Goal: Information Seeking & Learning: Learn about a topic

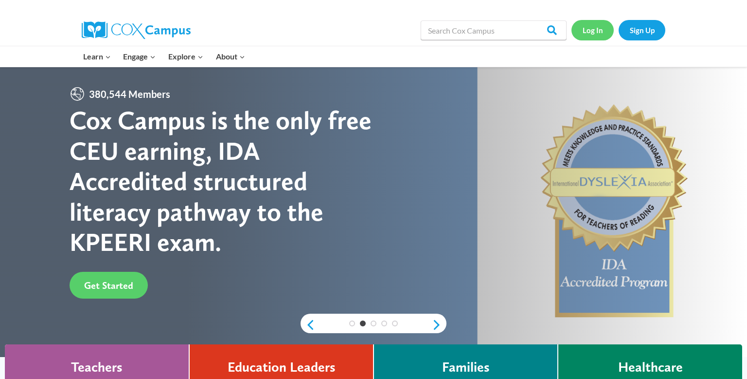
click at [593, 33] on link "Log In" at bounding box center [593, 30] width 42 height 20
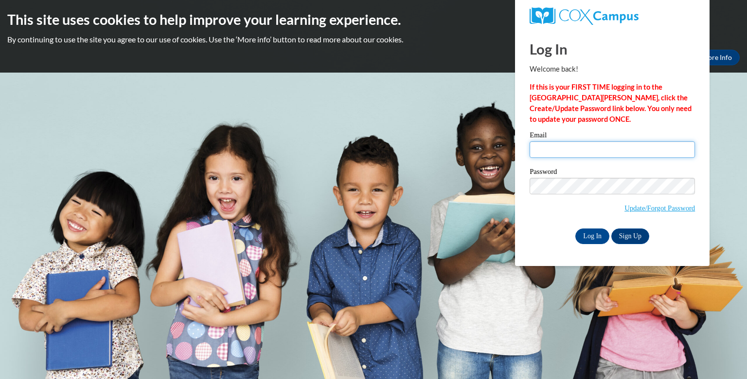
click at [561, 150] on input "Email" at bounding box center [612, 149] width 165 height 17
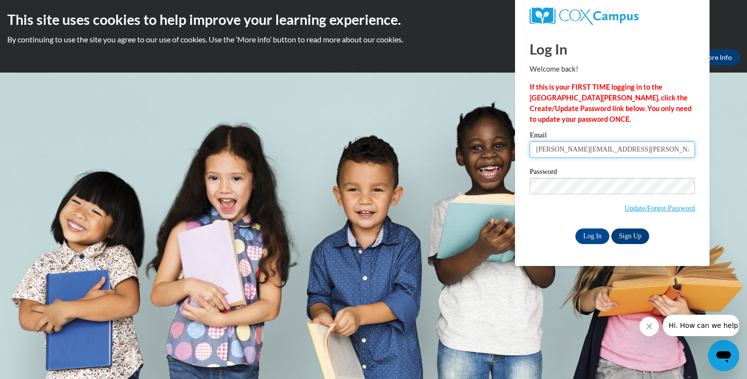
type input "[PERSON_NAME][EMAIL_ADDRESS][PERSON_NAME][DOMAIN_NAME]"
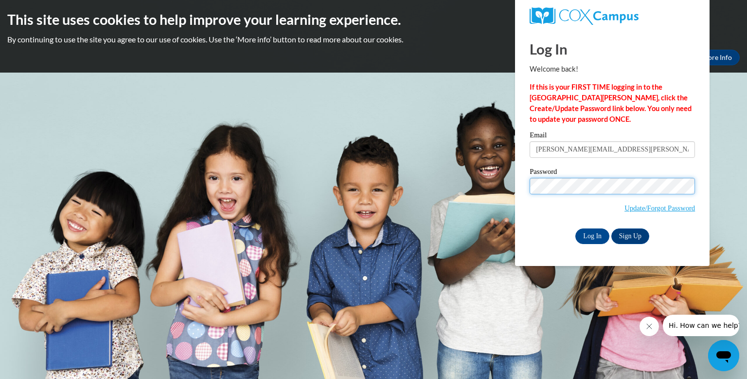
click at [576, 228] on input "Log In" at bounding box center [593, 236] width 34 height 16
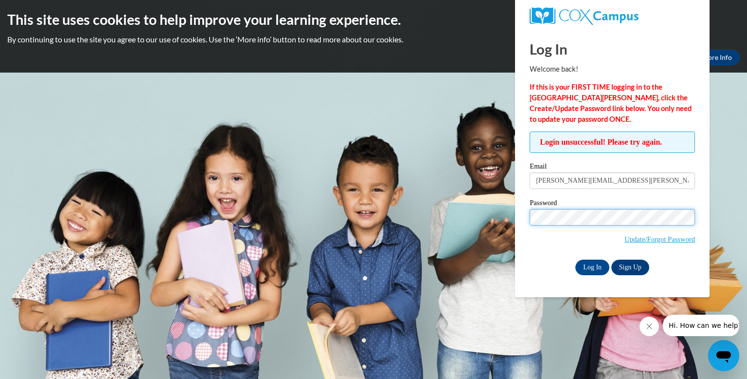
click at [576, 259] on input "Log In" at bounding box center [593, 267] width 34 height 16
click at [595, 270] on input "Log In" at bounding box center [593, 267] width 34 height 16
click at [657, 240] on link "Update/Forgot Password" at bounding box center [660, 239] width 71 height 8
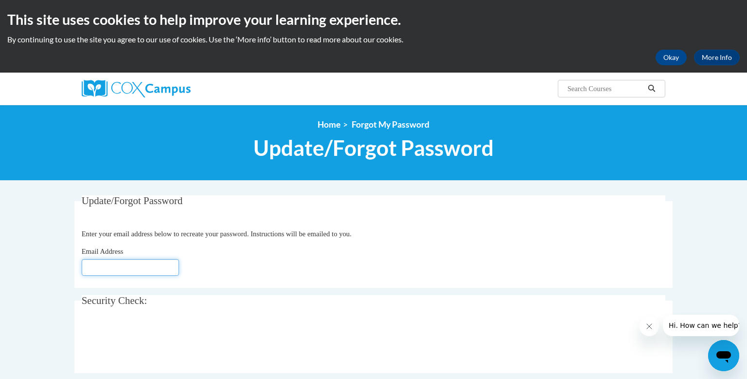
click at [107, 268] on input "Email Address" at bounding box center [130, 267] width 97 height 17
type input "anna"
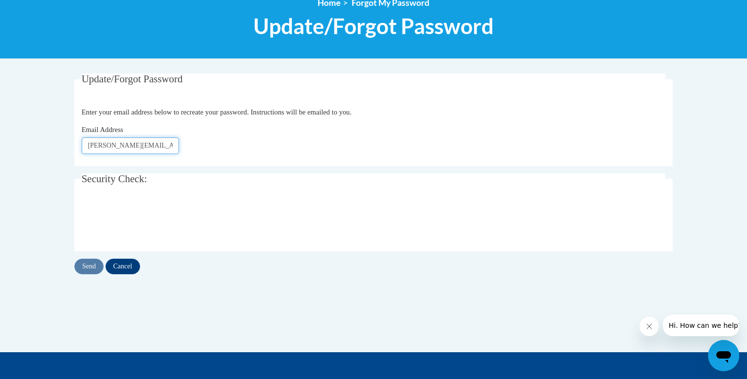
scroll to position [126, 0]
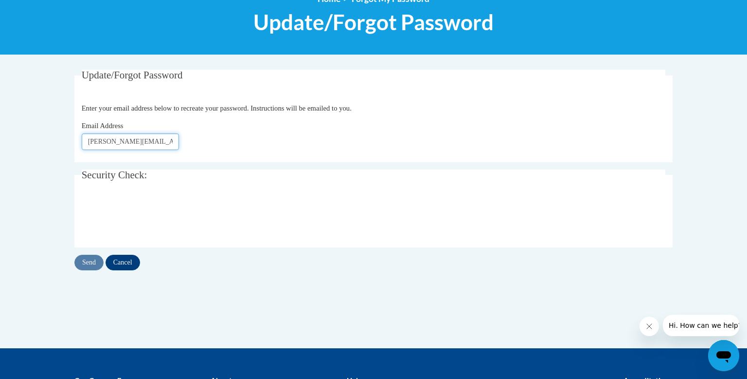
type input "Anna.radtke@wrps.net"
click at [95, 263] on input "Send" at bounding box center [88, 262] width 29 height 16
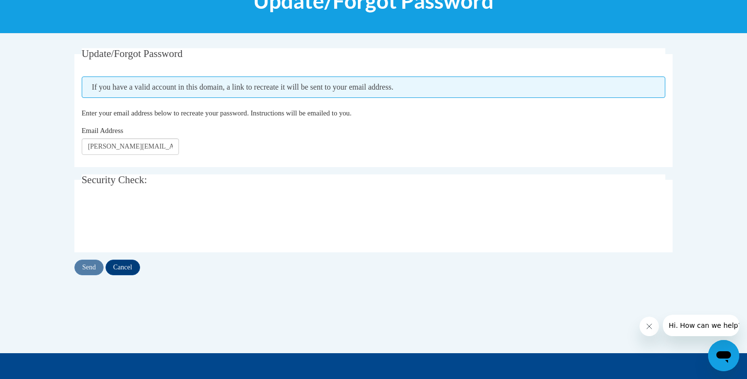
scroll to position [148, 0]
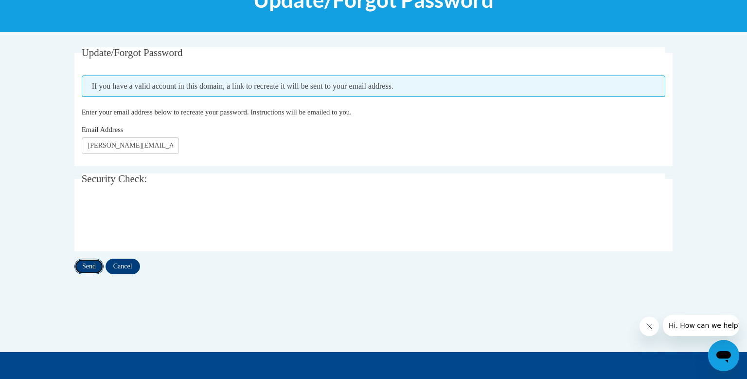
click at [93, 260] on input "Send" at bounding box center [88, 266] width 29 height 16
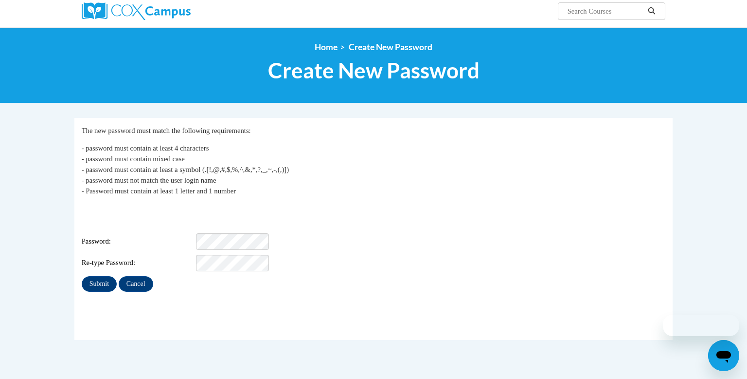
scroll to position [80, 0]
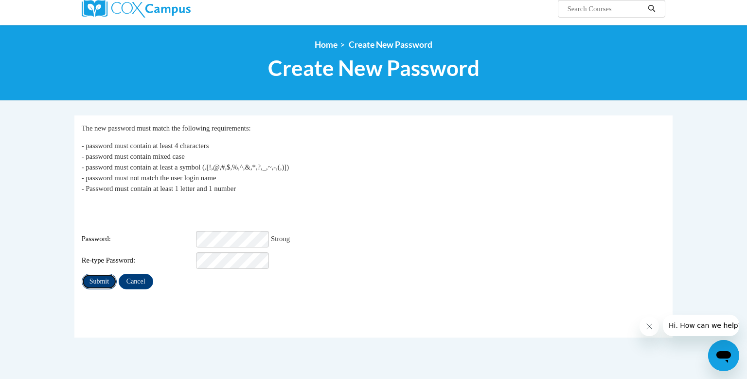
click at [113, 273] on input "Submit" at bounding box center [99, 281] width 35 height 16
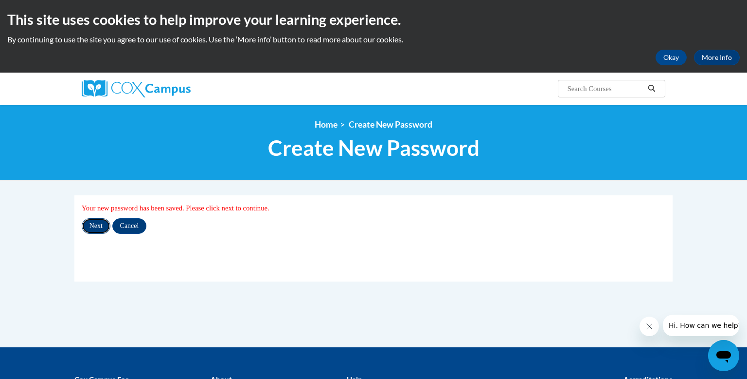
click at [98, 229] on input "Next" at bounding box center [96, 226] width 29 height 16
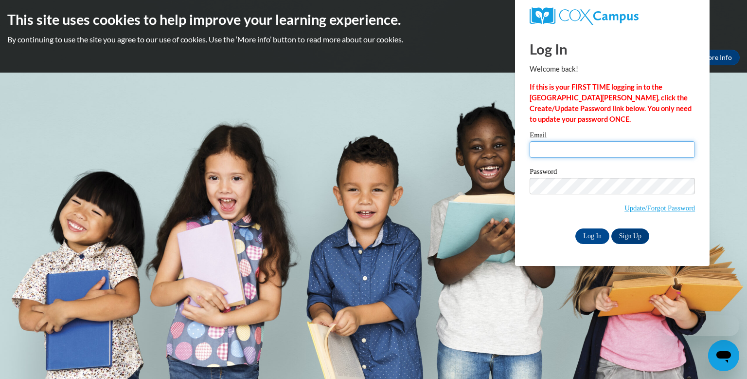
click at [568, 149] on input "Email" at bounding box center [612, 149] width 165 height 17
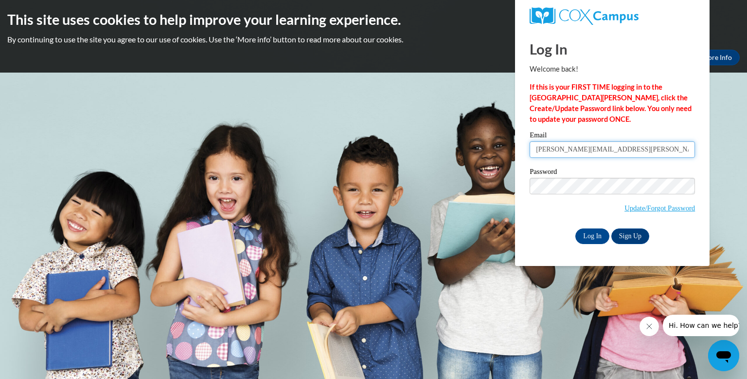
type input "[PERSON_NAME][EMAIL_ADDRESS][PERSON_NAME][DOMAIN_NAME]"
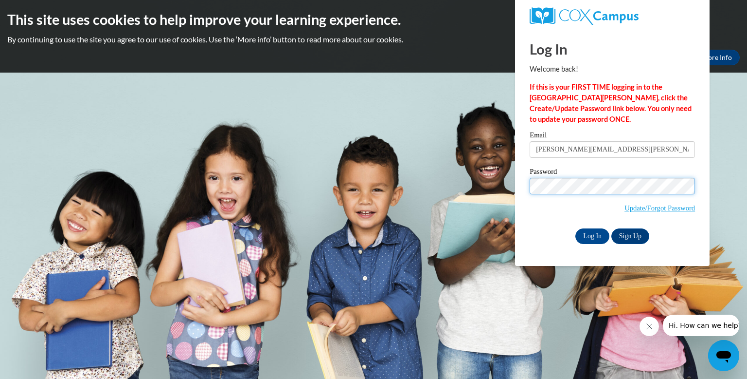
click at [576, 228] on input "Log In" at bounding box center [593, 236] width 34 height 16
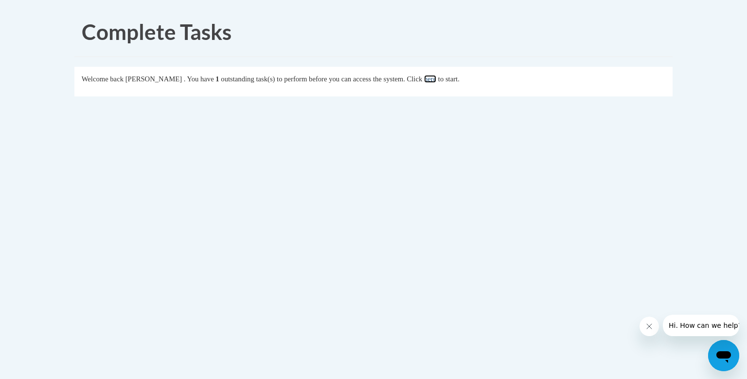
click at [436, 79] on link "here" at bounding box center [430, 79] width 12 height 8
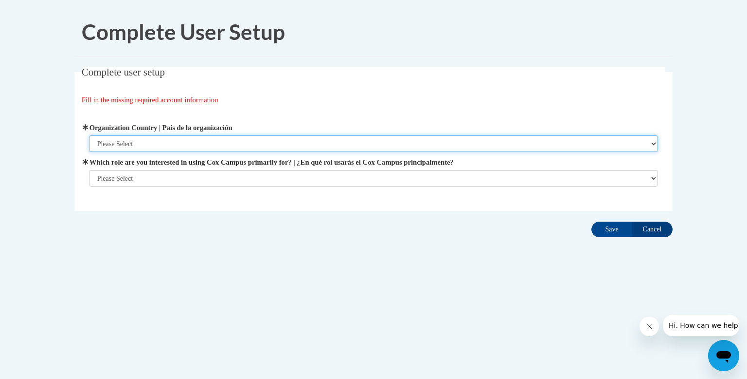
click at [552, 148] on select "Please Select United States | Estados Unidos Outside of the United States | Fue…" at bounding box center [374, 143] width 570 height 17
select select "ad49bcad-a171-4b2e-b99c-48b446064914"
click at [89, 135] on select "Please Select United States | Estados Unidos Outside of the United States | Fue…" at bounding box center [374, 143] width 570 height 17
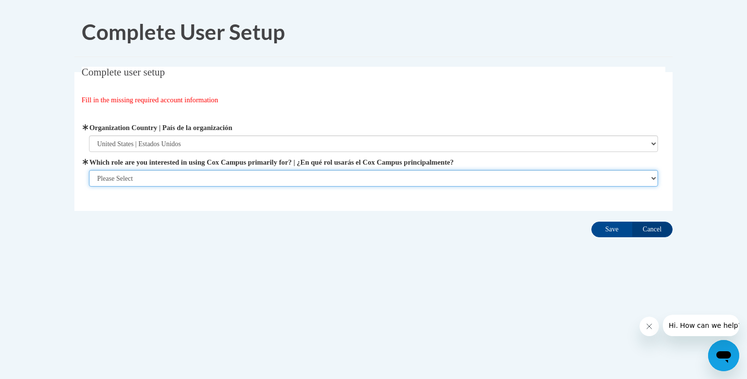
click at [474, 177] on select "Please Select College/University | Colegio/Universidad Community/Nonprofit Part…" at bounding box center [374, 178] width 570 height 17
select select "fbf2d438-af2f-41f8-98f1-81c410e29de3"
click at [89, 186] on select "Please Select College/University | Colegio/Universidad Community/Nonprofit Part…" at bounding box center [374, 178] width 570 height 17
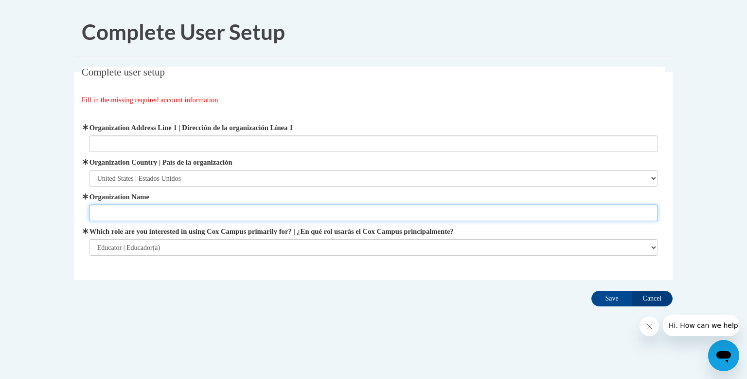
click at [450, 217] on input "Organization Name" at bounding box center [374, 212] width 570 height 17
type input "WRPS"
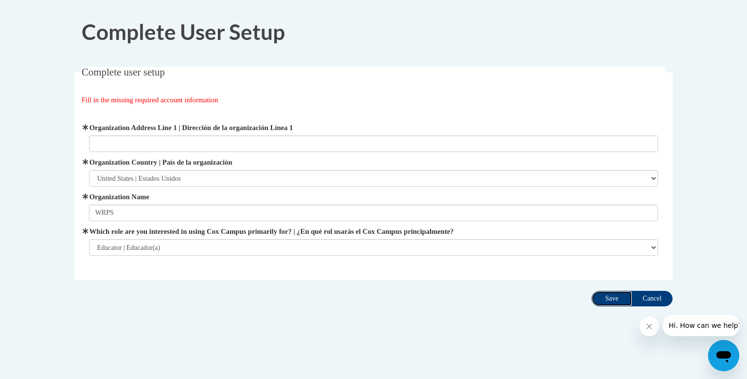
click at [610, 302] on input "Save" at bounding box center [612, 298] width 41 height 16
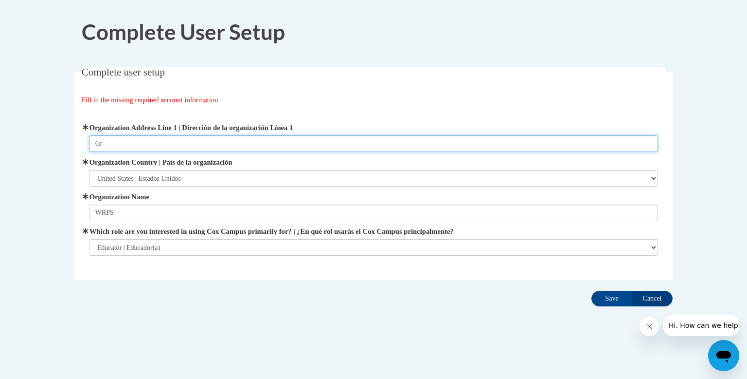
type input "G"
type input "8511 Cty Rd WW"
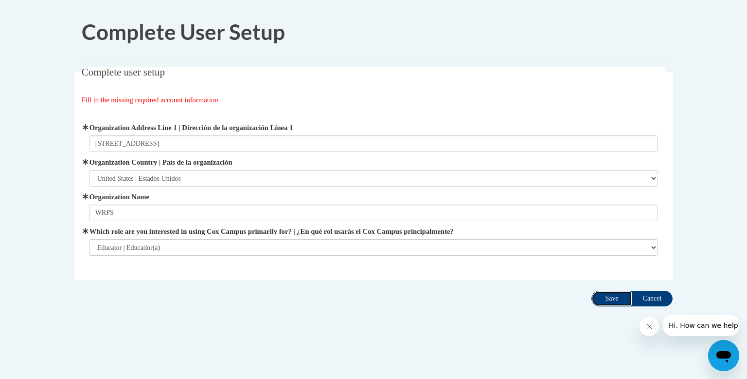
click at [607, 300] on input "Save" at bounding box center [612, 298] width 41 height 16
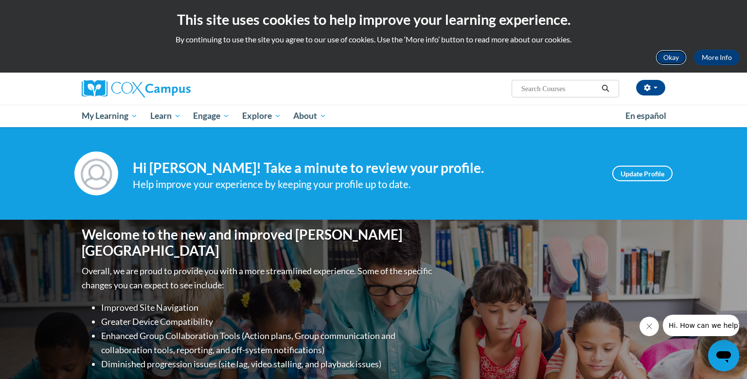
click at [662, 59] on button "Okay" at bounding box center [671, 58] width 31 height 16
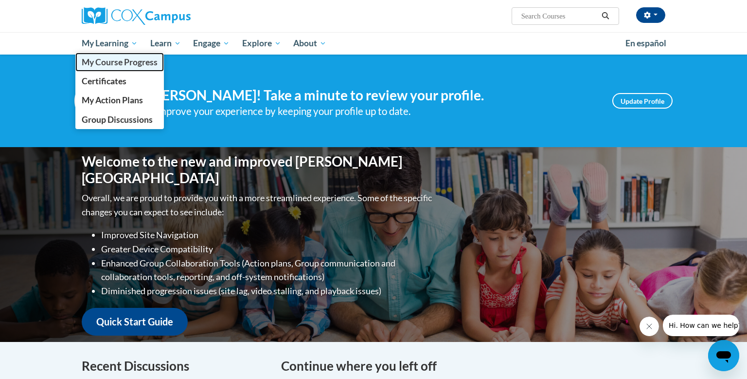
click at [112, 64] on span "My Course Progress" at bounding box center [120, 62] width 76 height 10
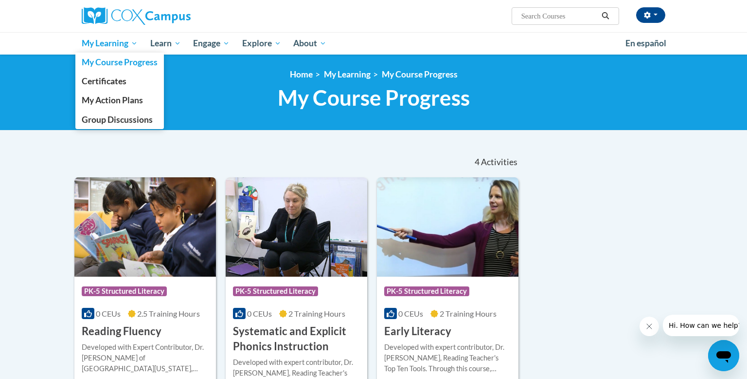
click at [124, 45] on span "My Learning" at bounding box center [110, 43] width 56 height 12
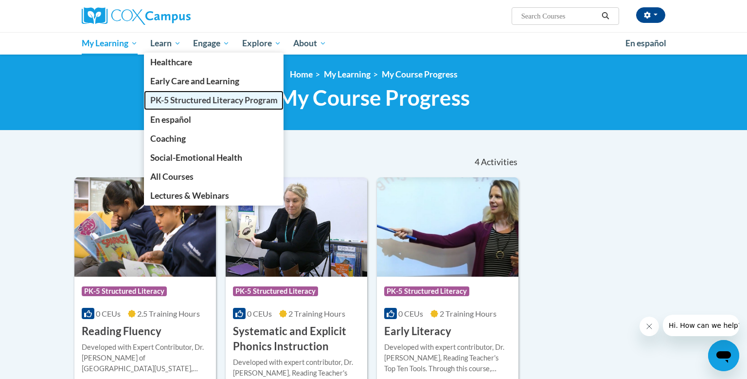
click at [174, 100] on span "PK-5 Structured Literacy Program" at bounding box center [213, 100] width 127 height 10
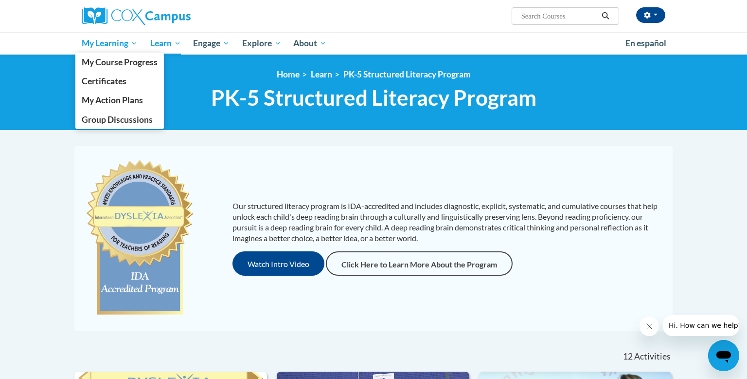
click at [112, 49] on span "My Learning" at bounding box center [110, 43] width 56 height 12
click at [113, 48] on span "My Learning" at bounding box center [110, 43] width 56 height 12
click at [106, 108] on link "My Action Plans" at bounding box center [119, 100] width 89 height 19
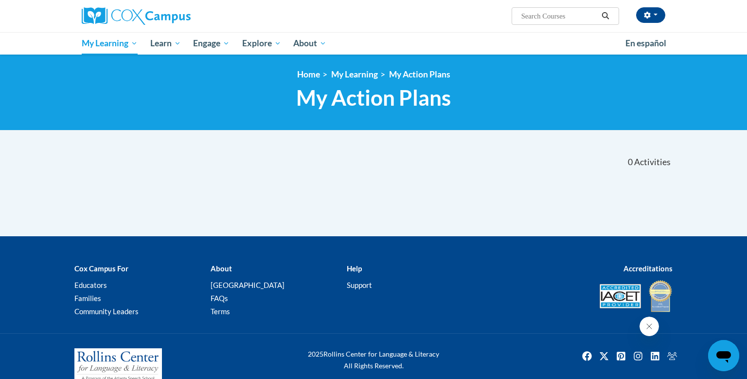
scroll to position [18, 0]
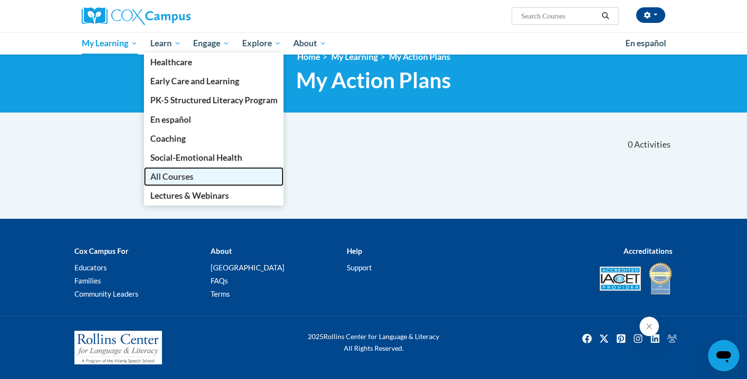
click at [176, 175] on span "All Courses" at bounding box center [171, 176] width 43 height 10
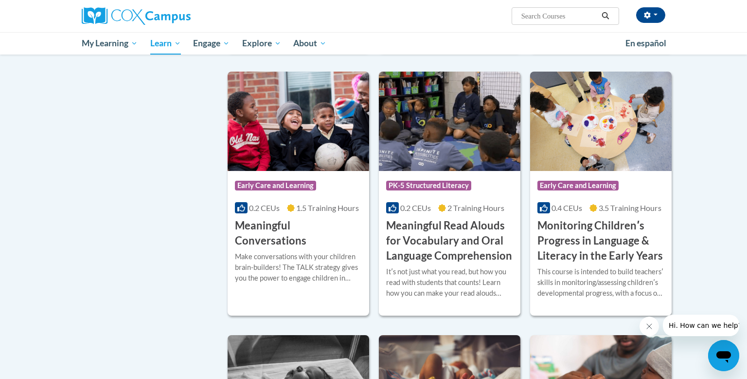
scroll to position [1399, 0]
click at [442, 244] on h3 "Meaningful Read Alouds for Vocabulary and Oral Language Comprehension" at bounding box center [449, 240] width 127 height 45
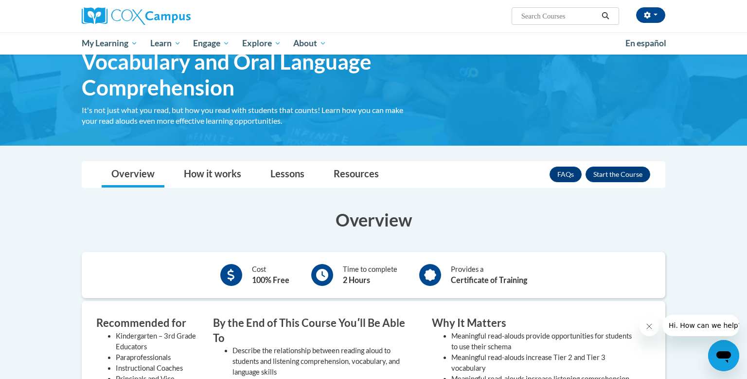
scroll to position [79, 0]
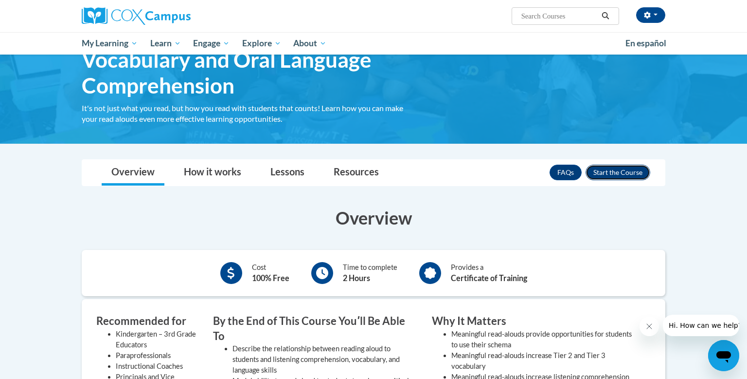
click at [622, 169] on button "Enroll" at bounding box center [618, 172] width 65 height 16
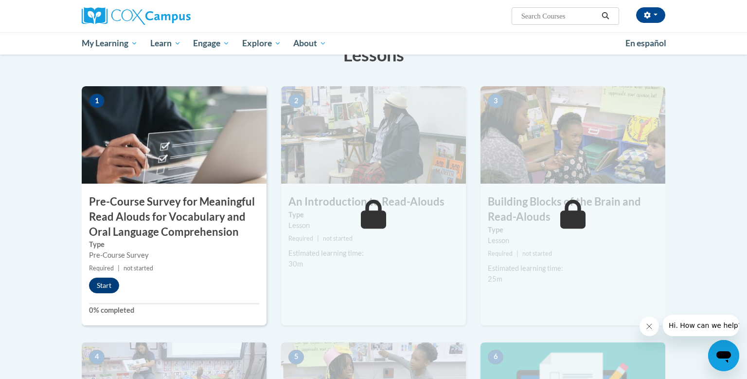
scroll to position [189, 0]
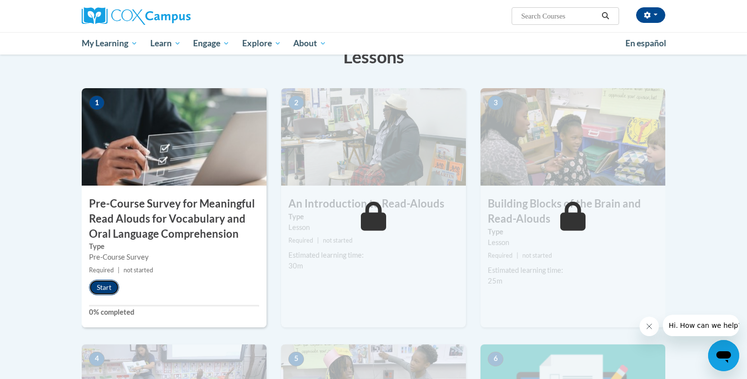
click at [104, 282] on button "Start" at bounding box center [104, 287] width 30 height 16
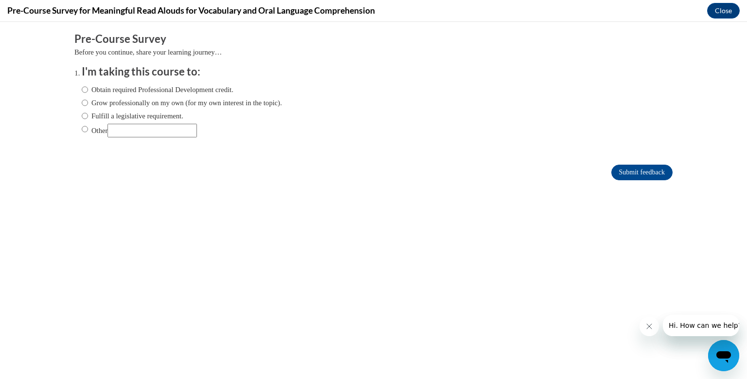
scroll to position [0, 0]
click at [86, 90] on input "Obtain required Professional Development credit." at bounding box center [85, 89] width 6 height 11
radio input "true"
click at [633, 167] on input "Submit feedback" at bounding box center [642, 172] width 61 height 16
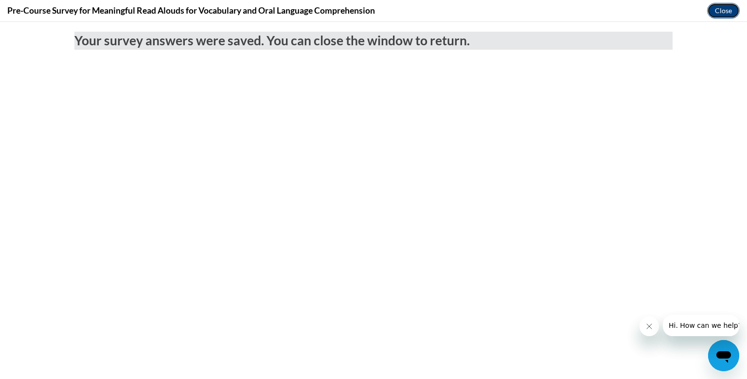
click at [723, 14] on button "Close" at bounding box center [724, 11] width 33 height 16
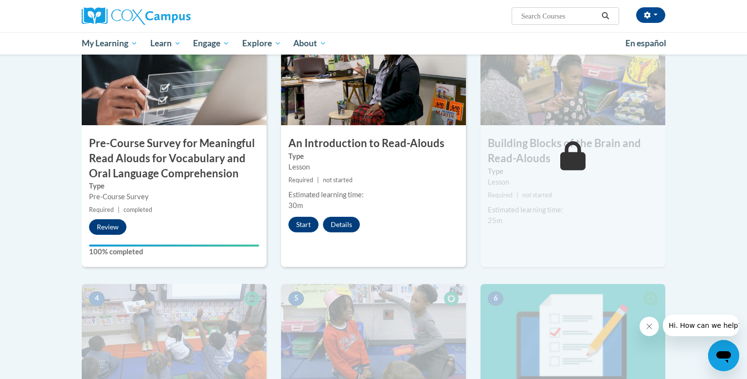
scroll to position [249, 0]
click at [307, 225] on button "Start" at bounding box center [304, 225] width 30 height 16
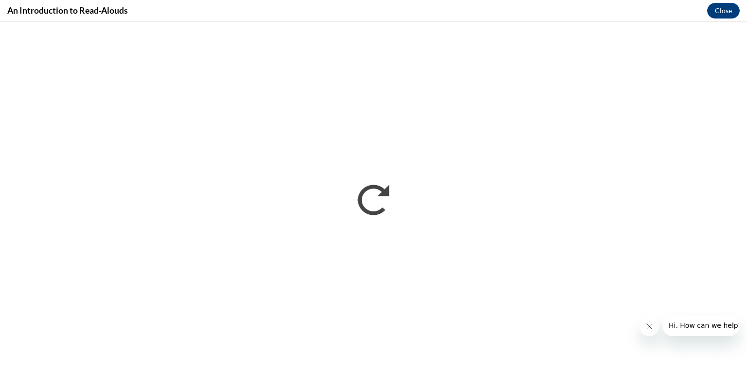
scroll to position [0, 0]
click at [653, 327] on icon "Close message from company" at bounding box center [650, 326] width 8 height 8
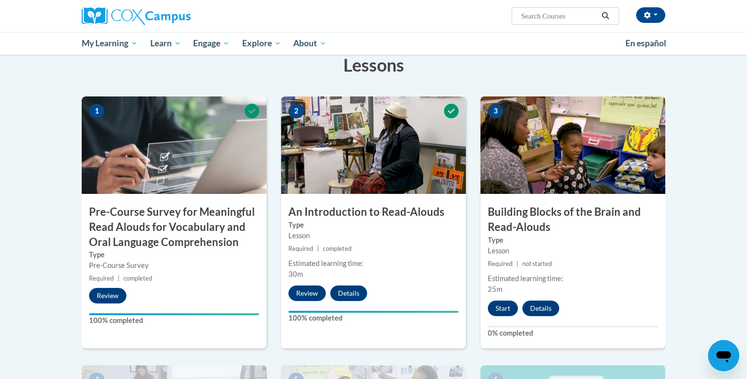
scroll to position [183, 0]
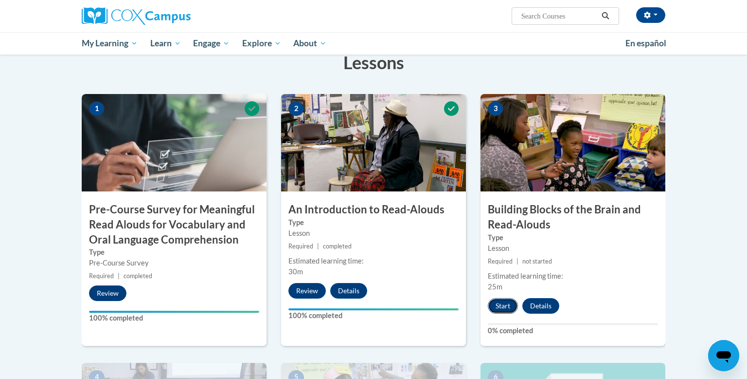
click at [501, 309] on button "Start" at bounding box center [503, 306] width 30 height 16
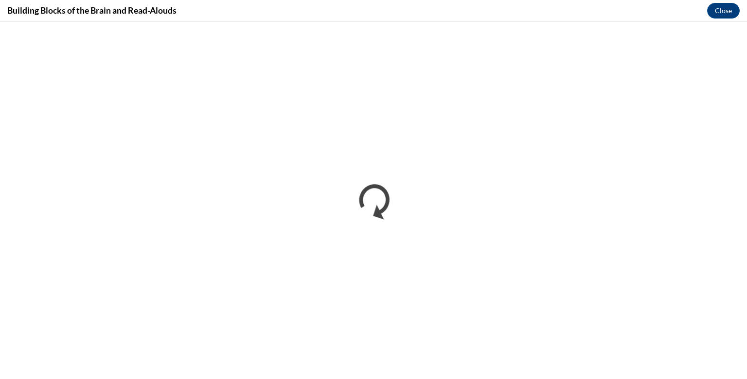
scroll to position [0, 0]
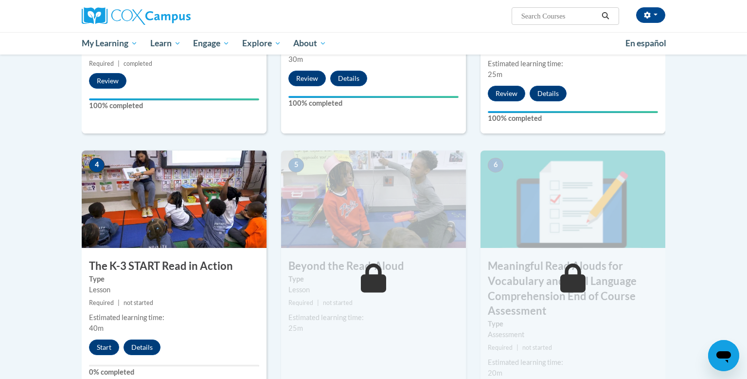
scroll to position [396, 0]
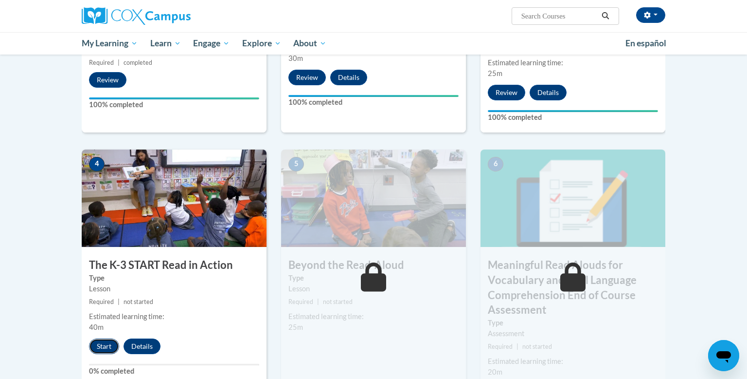
click at [102, 348] on button "Start" at bounding box center [104, 346] width 30 height 16
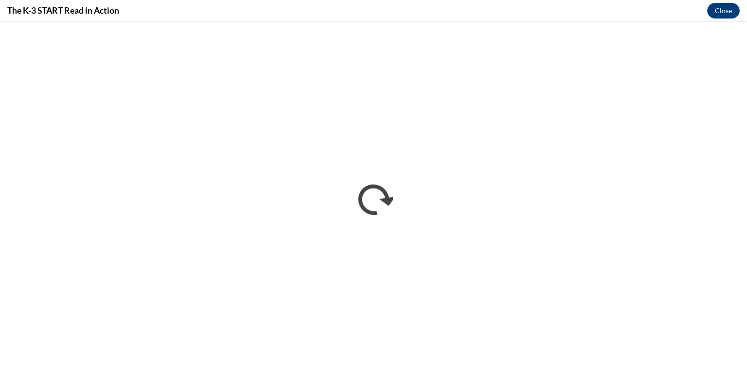
scroll to position [0, 0]
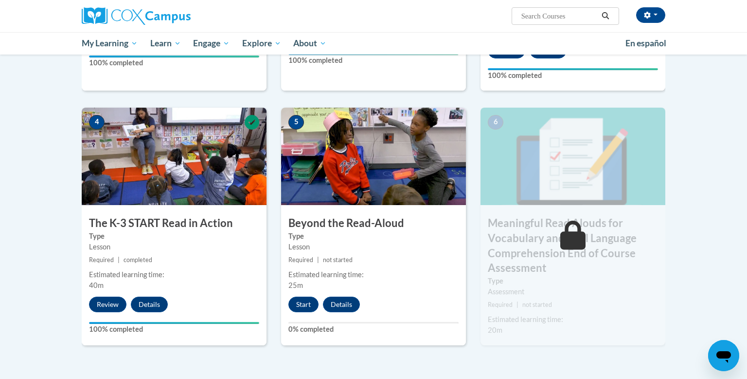
scroll to position [440, 0]
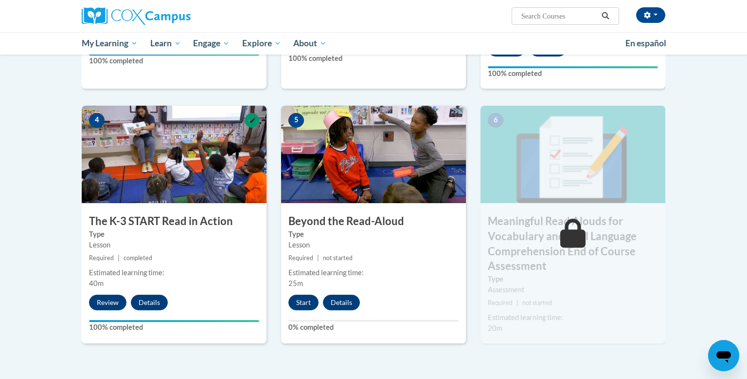
click at [717, 224] on body "Anna Radtke (America/Chicago UTC-05:00) My Profile Inbox My Transcripts Log Out…" at bounding box center [373, 76] width 747 height 1032
click at [299, 303] on button "Start" at bounding box center [304, 302] width 30 height 16
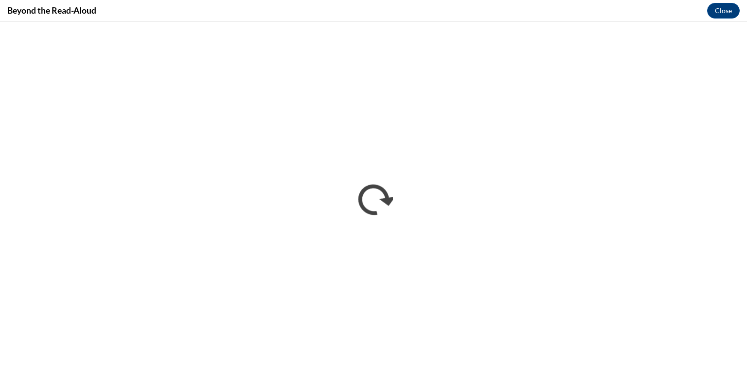
scroll to position [0, 0]
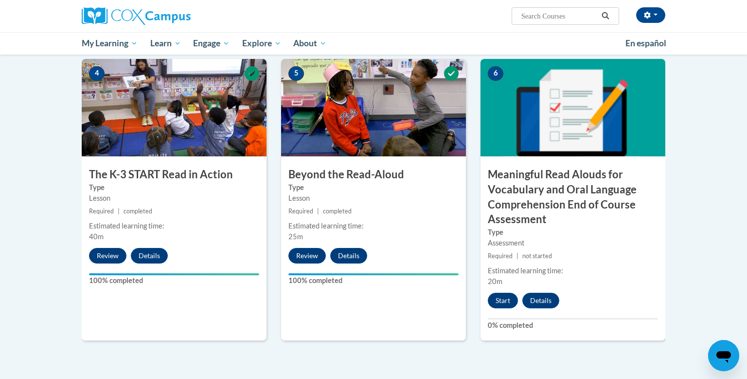
scroll to position [487, 0]
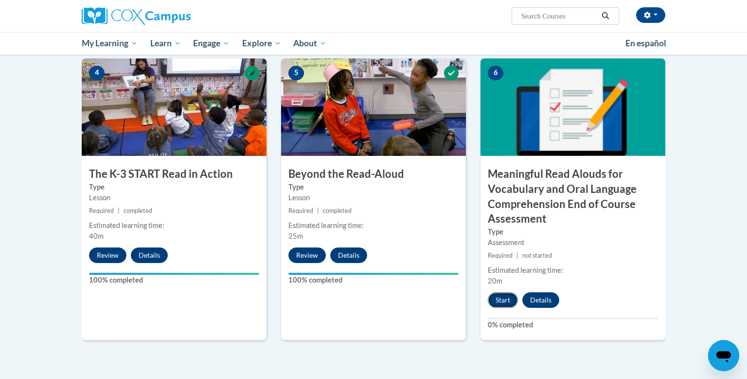
click at [504, 300] on button "Start" at bounding box center [503, 300] width 30 height 16
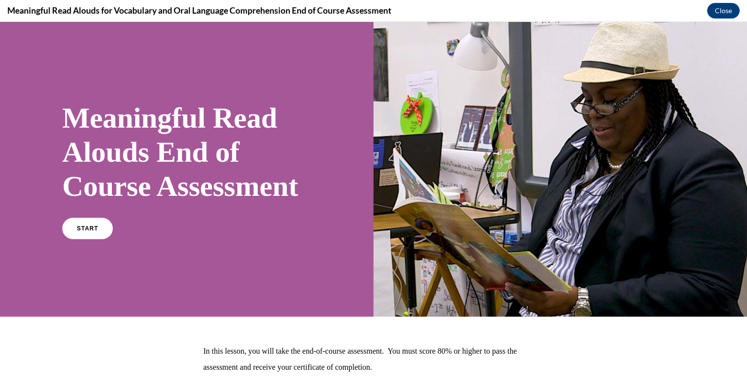
scroll to position [0, 0]
click at [69, 239] on link "START" at bounding box center [87, 228] width 53 height 22
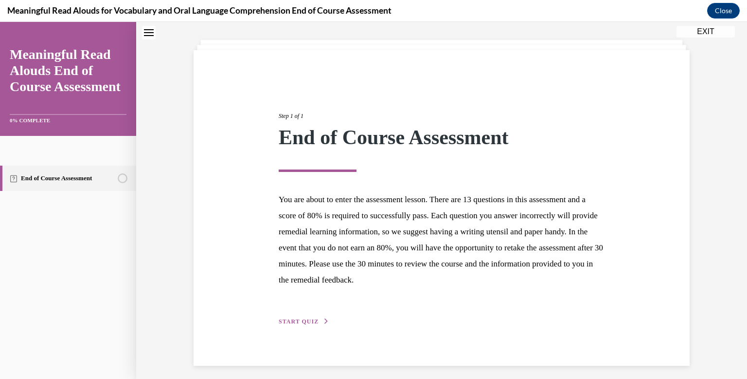
scroll to position [52, 0]
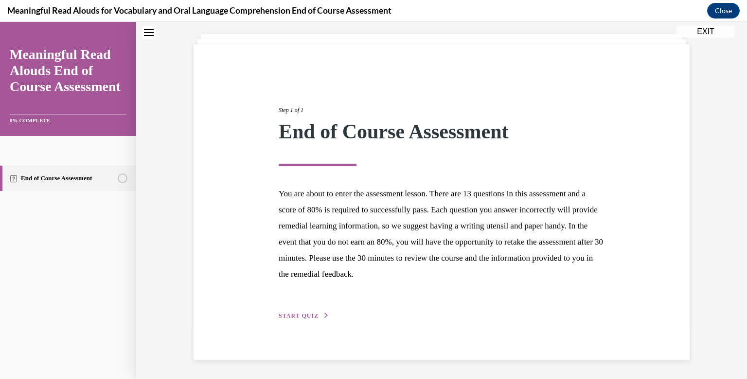
click at [293, 310] on div "Step 1 of 1 End of Course Assessment You are about to enter the assessment less…" at bounding box center [442, 201] width 341 height 237
click at [292, 314] on span "START QUIZ" at bounding box center [299, 315] width 40 height 7
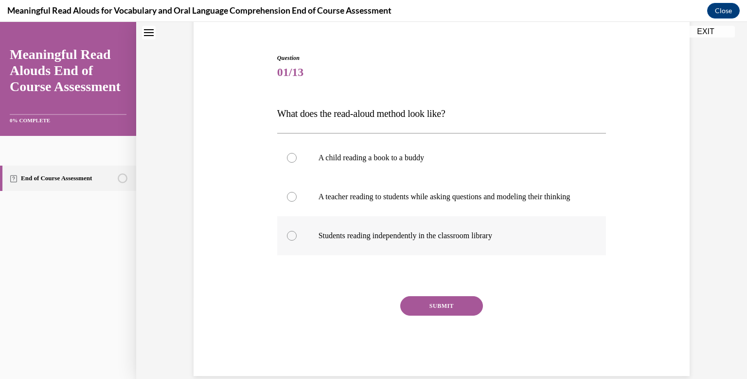
scroll to position [87, 0]
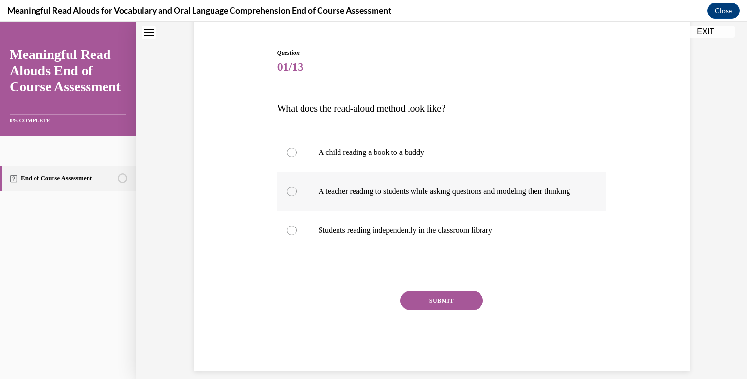
click at [347, 188] on p "A teacher reading to students while asking questions and modeling their thinking" at bounding box center [451, 191] width 264 height 10
click at [297, 188] on input "A teacher reading to students while asking questions and modeling their thinking" at bounding box center [292, 191] width 10 height 10
radio input "true"
click at [443, 310] on button "SUBMIT" at bounding box center [441, 299] width 83 height 19
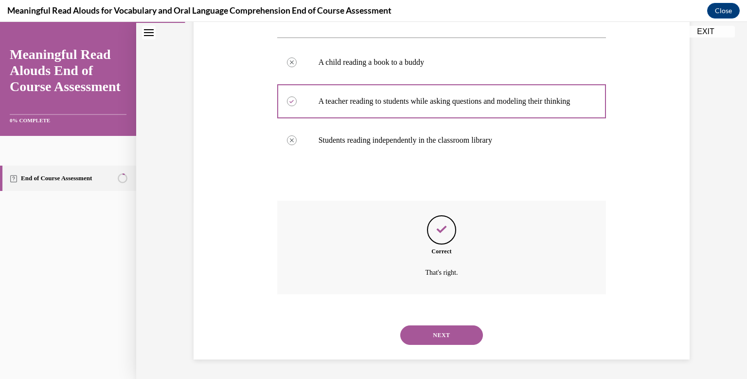
scroll to position [187, 0]
click at [441, 331] on button "NEXT" at bounding box center [441, 334] width 83 height 19
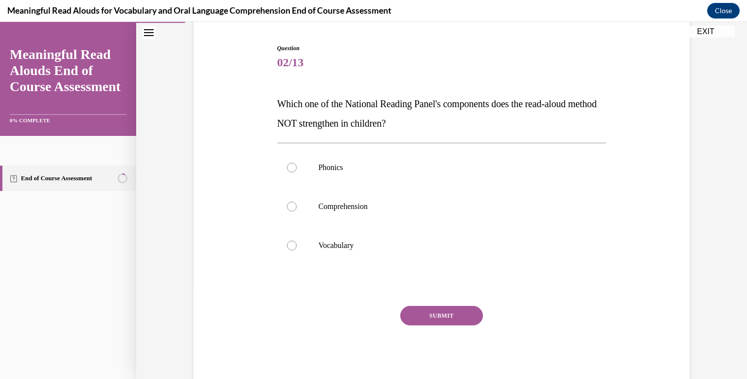
scroll to position [93, 0]
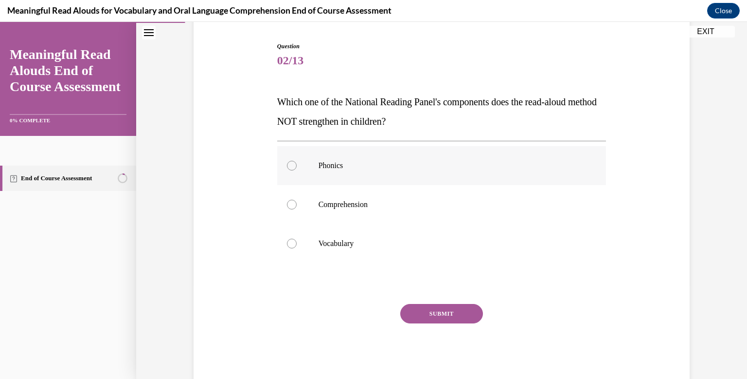
click at [350, 167] on p "Phonics" at bounding box center [451, 166] width 264 height 10
click at [297, 167] on input "Phonics" at bounding box center [292, 166] width 10 height 10
radio input "true"
click at [448, 316] on button "SUBMIT" at bounding box center [441, 313] width 83 height 19
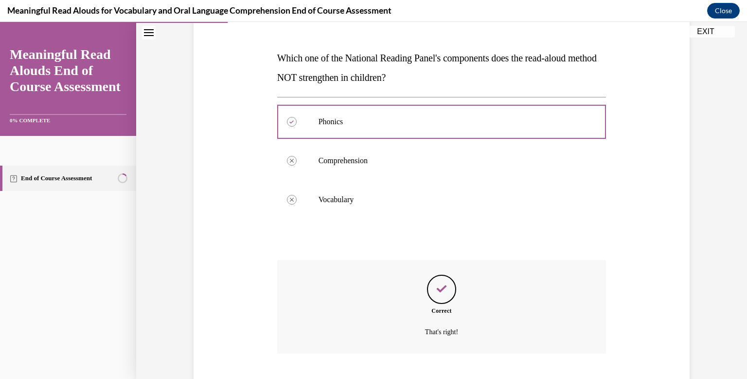
scroll to position [197, 0]
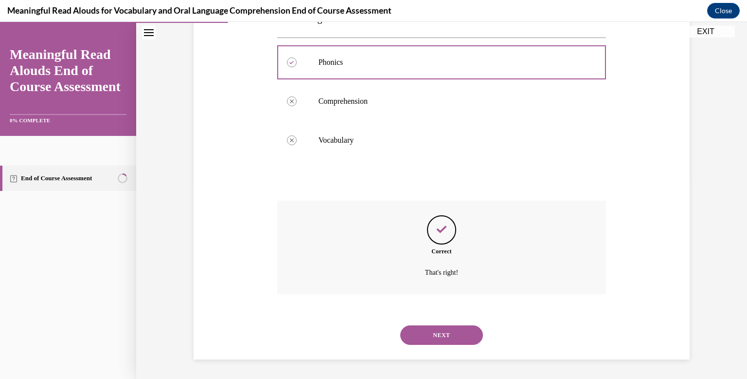
click at [446, 335] on button "NEXT" at bounding box center [441, 334] width 83 height 19
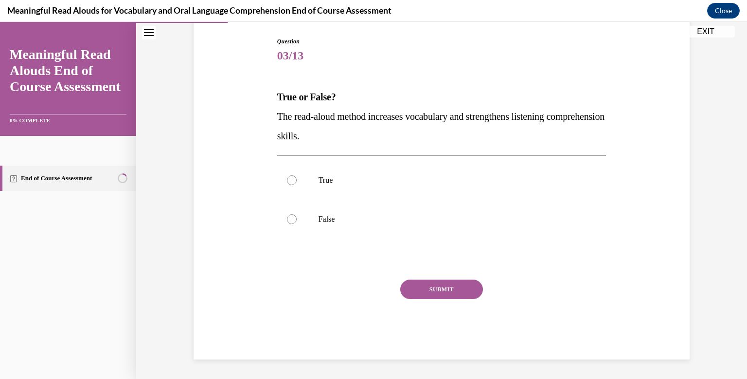
scroll to position [98, 0]
click at [322, 176] on p "True" at bounding box center [451, 180] width 264 height 10
click at [297, 176] on input "True" at bounding box center [292, 180] width 10 height 10
radio input "true"
click at [437, 295] on button "SUBMIT" at bounding box center [441, 288] width 83 height 19
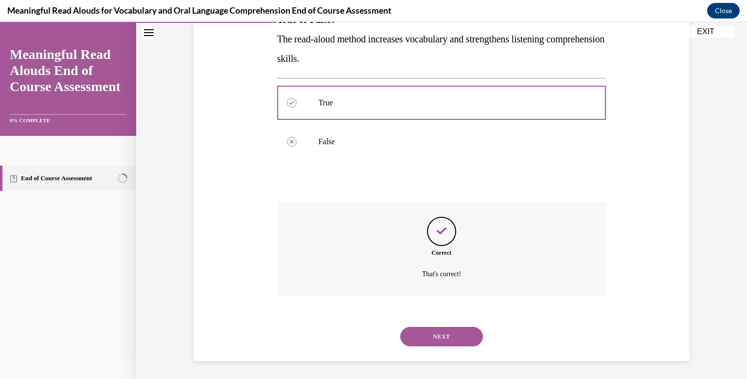
scroll to position [177, 0]
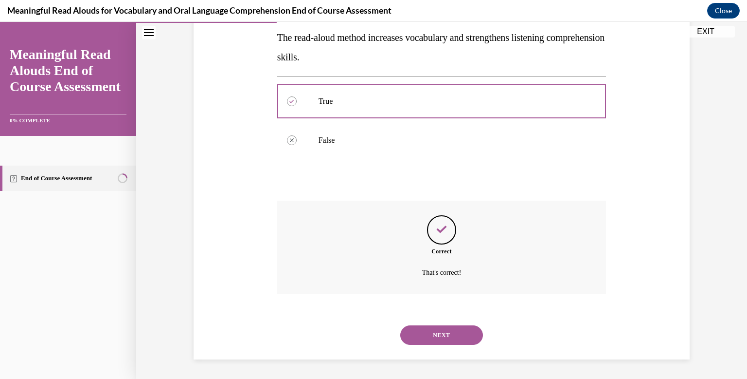
click at [442, 327] on button "NEXT" at bounding box center [441, 334] width 83 height 19
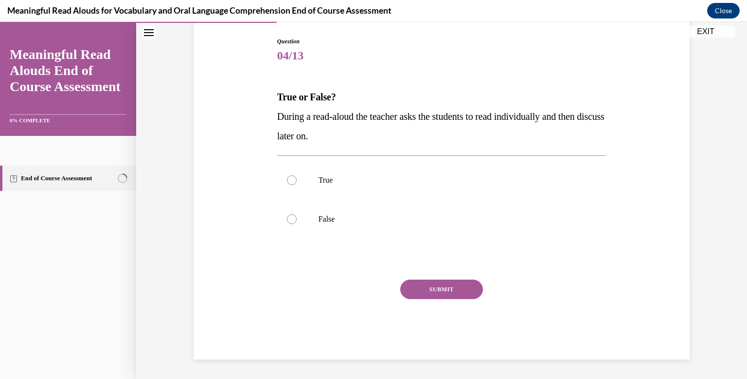
scroll to position [98, 0]
click at [353, 202] on label "False" at bounding box center [441, 219] width 329 height 39
click at [297, 214] on input "False" at bounding box center [292, 219] width 10 height 10
radio input "true"
click at [436, 293] on button "SUBMIT" at bounding box center [441, 288] width 83 height 19
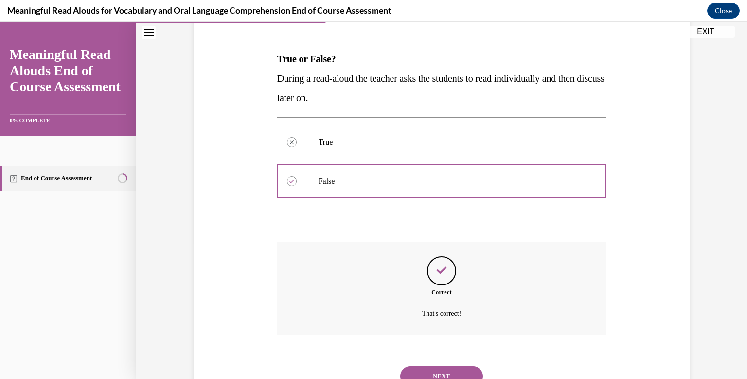
scroll to position [177, 0]
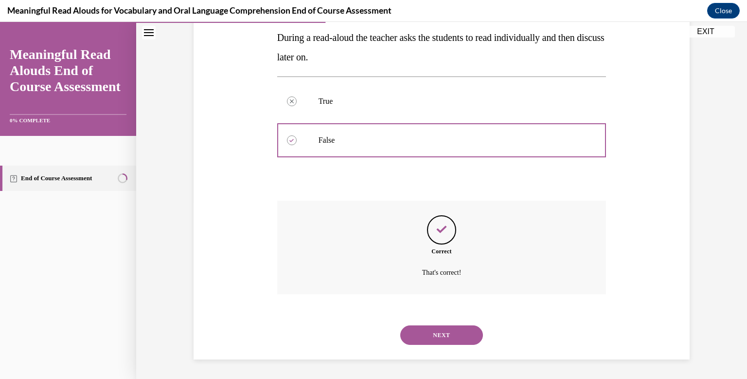
click at [451, 340] on button "NEXT" at bounding box center [441, 334] width 83 height 19
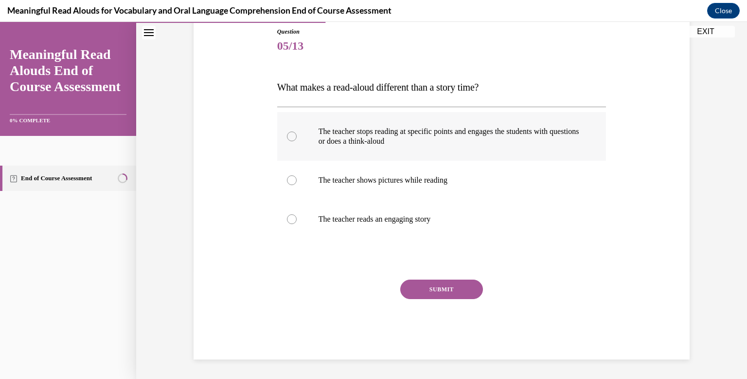
click at [358, 147] on label "The teacher stops reading at specific points and engages the students with ques…" at bounding box center [441, 136] width 329 height 49
click at [297, 141] on input "The teacher stops reading at specific points and engages the students with ques…" at bounding box center [292, 136] width 10 height 10
radio input "true"
click at [444, 285] on button "SUBMIT" at bounding box center [441, 288] width 83 height 19
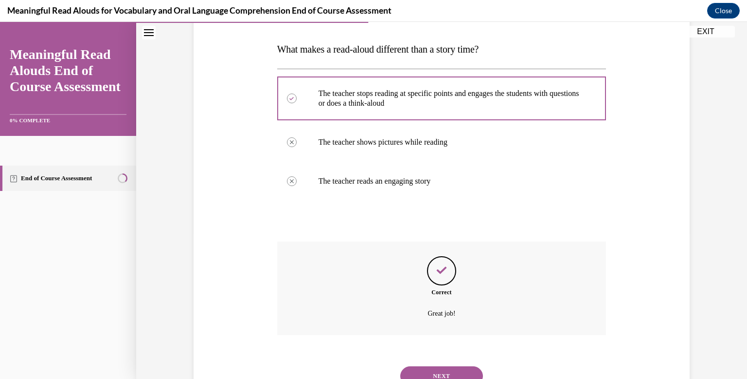
scroll to position [187, 0]
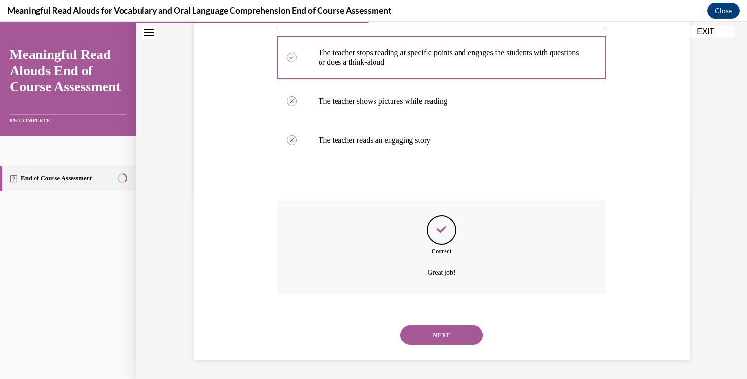
click at [447, 336] on button "NEXT" at bounding box center [441, 334] width 83 height 19
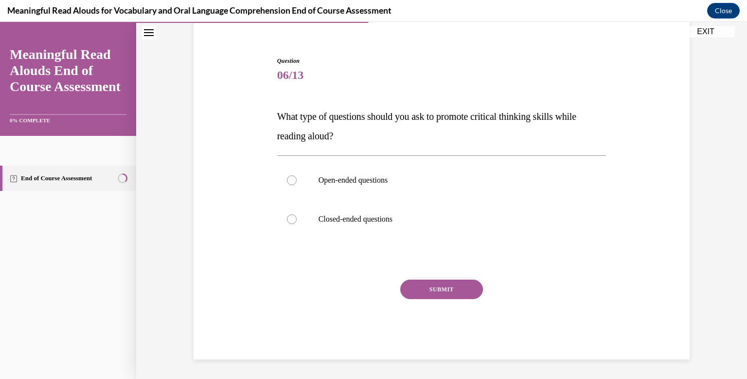
scroll to position [79, 0]
click at [334, 191] on label "Open-ended questions" at bounding box center [441, 180] width 329 height 39
click at [297, 185] on input "Open-ended questions" at bounding box center [292, 180] width 10 height 10
radio input "true"
click at [416, 285] on button "SUBMIT" at bounding box center [441, 288] width 83 height 19
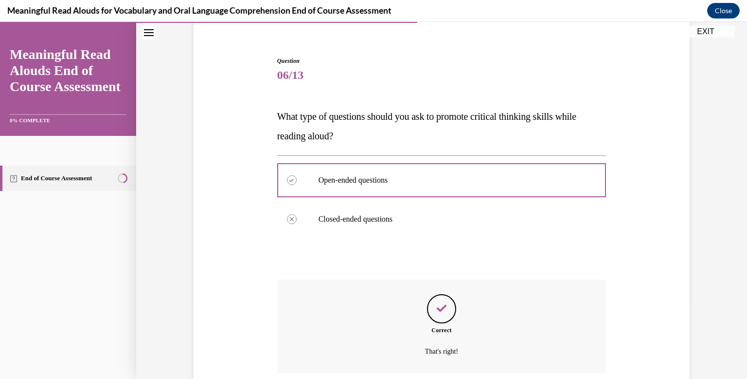
scroll to position [158, 0]
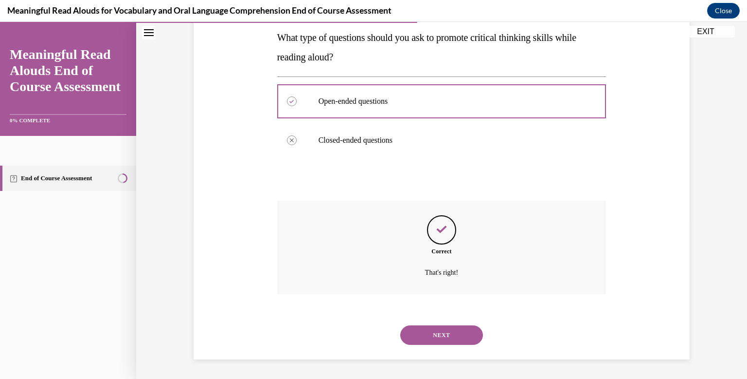
click at [446, 338] on button "NEXT" at bounding box center [441, 334] width 83 height 19
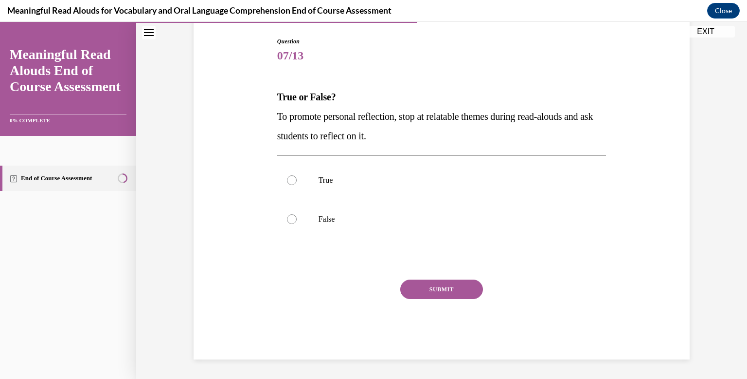
scroll to position [98, 0]
click at [350, 166] on label "True" at bounding box center [441, 180] width 329 height 39
click at [297, 175] on input "True" at bounding box center [292, 180] width 10 height 10
radio input "true"
click at [425, 288] on button "SUBMIT" at bounding box center [441, 288] width 83 height 19
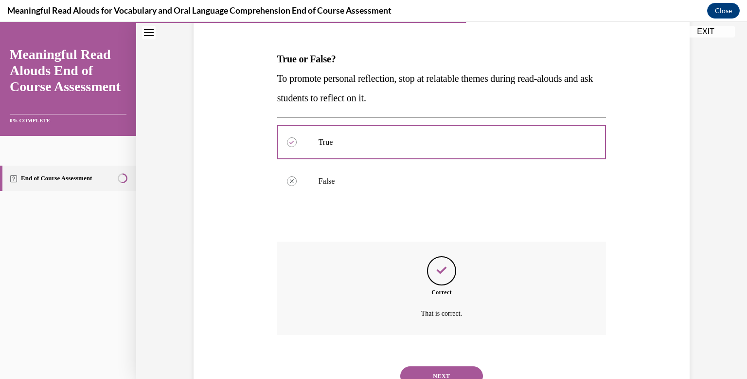
scroll to position [177, 0]
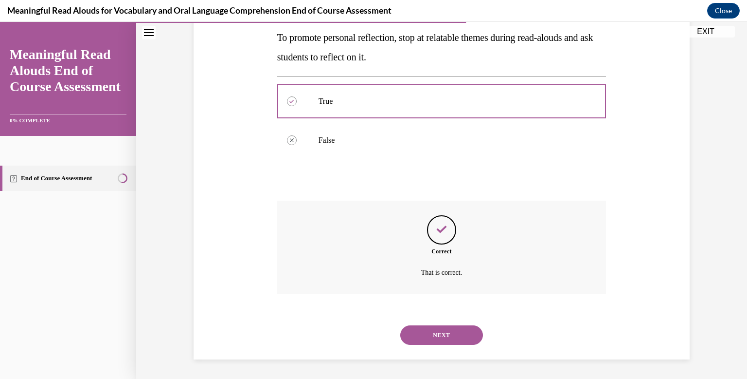
click at [439, 331] on button "NEXT" at bounding box center [441, 334] width 83 height 19
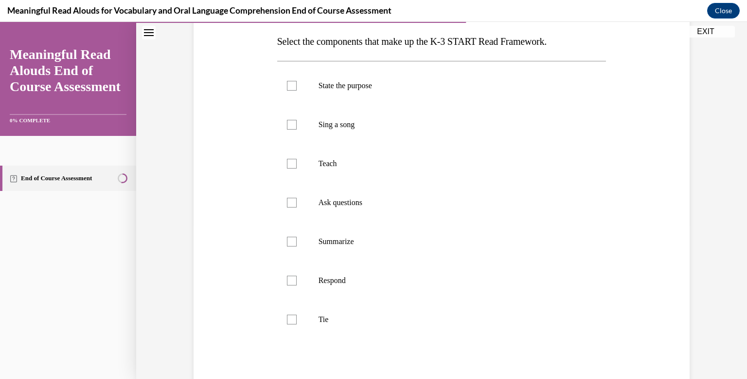
scroll to position [155, 0]
click at [360, 80] on p "State the purpose" at bounding box center [451, 84] width 264 height 10
click at [297, 80] on input "State the purpose" at bounding box center [292, 84] width 10 height 10
checkbox input "true"
click at [330, 169] on label "Teach" at bounding box center [441, 162] width 329 height 39
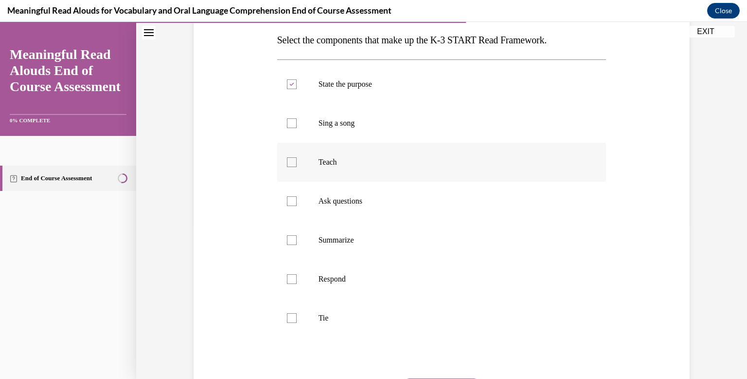
click at [297, 167] on input "Teach" at bounding box center [292, 162] width 10 height 10
checkbox input "true"
click at [332, 200] on p "Ask questions" at bounding box center [451, 201] width 264 height 10
click at [297, 200] on input "Ask questions" at bounding box center [292, 201] width 10 height 10
checkbox input "true"
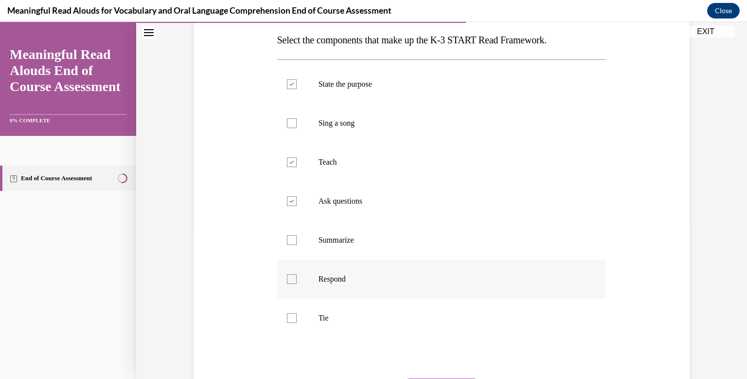
click at [333, 266] on label "Respond" at bounding box center [441, 278] width 329 height 39
click at [297, 274] on input "Respond" at bounding box center [292, 279] width 10 height 10
checkbox input "true"
click at [328, 315] on p "Tie" at bounding box center [451, 318] width 264 height 10
click at [297, 315] on input "Tie" at bounding box center [292, 318] width 10 height 10
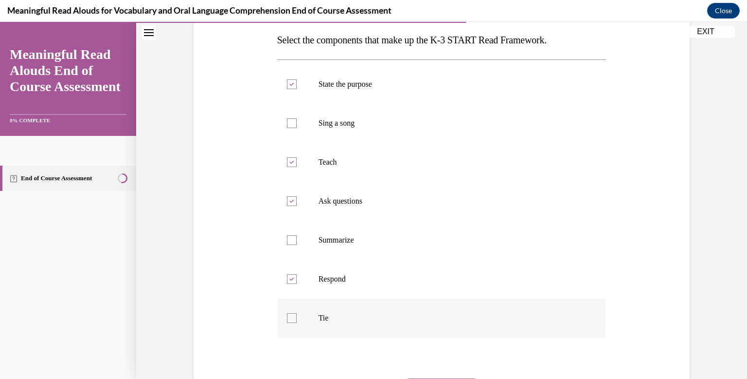
checkbox input "true"
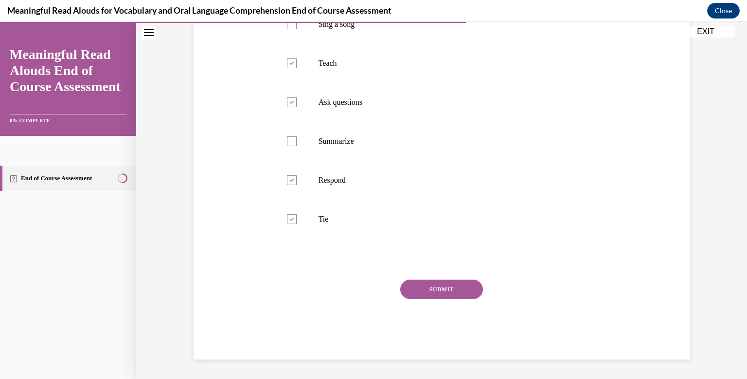
click at [442, 294] on button "SUBMIT" at bounding box center [441, 288] width 83 height 19
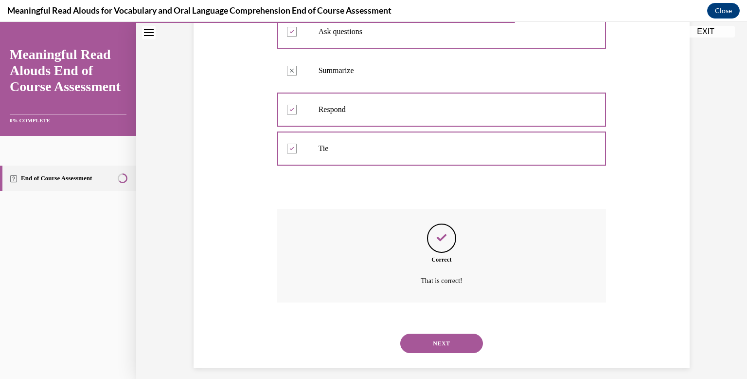
scroll to position [333, 0]
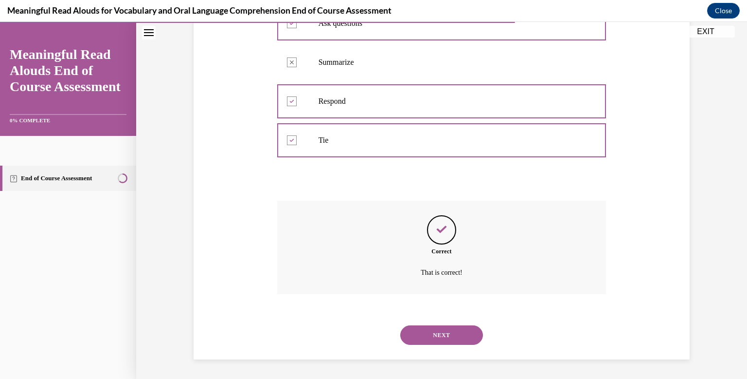
click at [436, 338] on button "NEXT" at bounding box center [441, 334] width 83 height 19
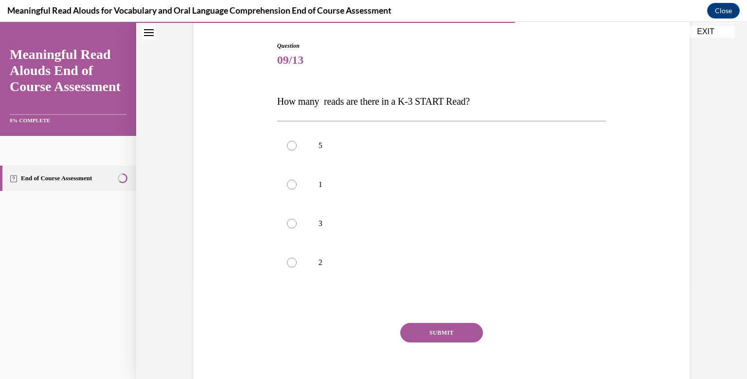
scroll to position [94, 0]
click at [301, 221] on label "3" at bounding box center [441, 222] width 329 height 39
click at [297, 221] on input "3" at bounding box center [292, 223] width 10 height 10
radio input "true"
click at [444, 333] on button "SUBMIT" at bounding box center [441, 331] width 83 height 19
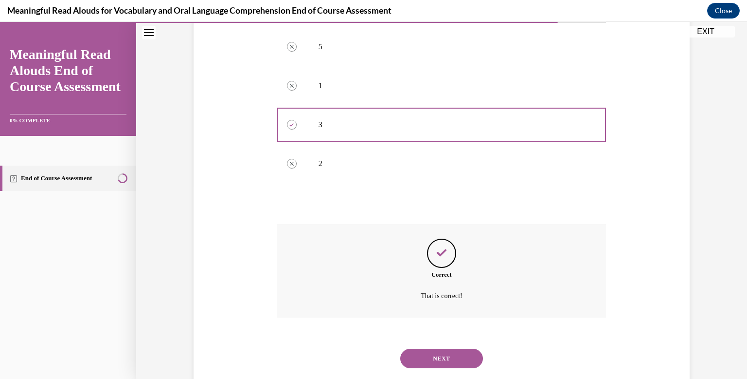
scroll to position [216, 0]
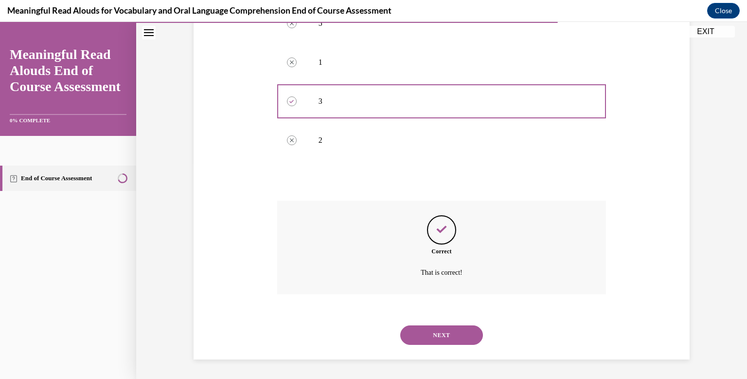
click at [432, 331] on button "NEXT" at bounding box center [441, 334] width 83 height 19
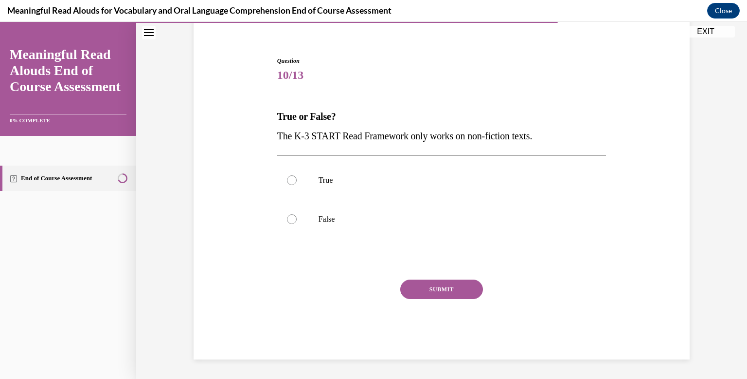
scroll to position [79, 0]
click at [373, 213] on label "False" at bounding box center [441, 219] width 329 height 39
click at [297, 214] on input "False" at bounding box center [292, 219] width 10 height 10
radio input "true"
click at [430, 283] on button "SUBMIT" at bounding box center [441, 288] width 83 height 19
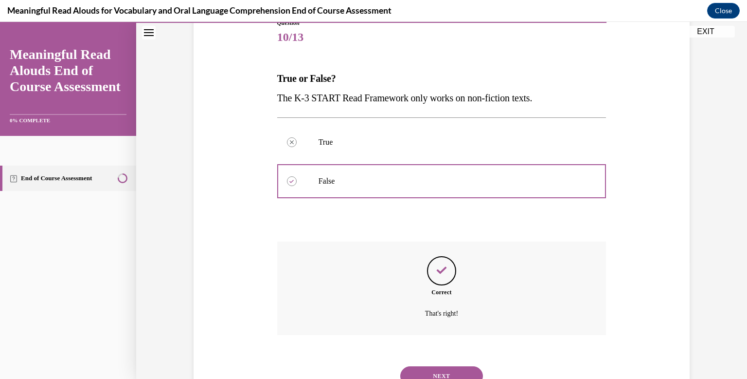
scroll to position [158, 0]
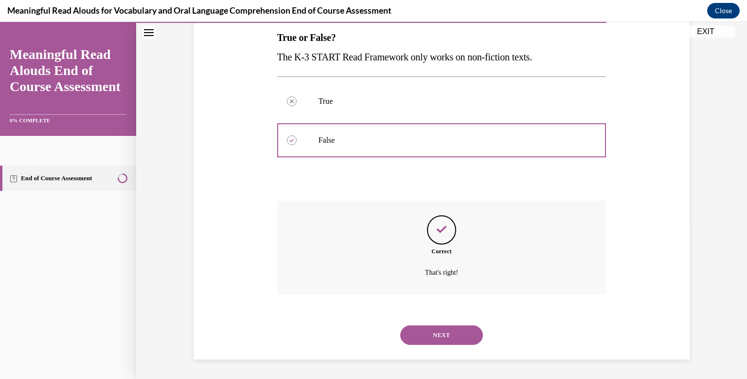
click at [438, 346] on div "NEXT" at bounding box center [441, 334] width 329 height 39
click at [434, 337] on button "NEXT" at bounding box center [441, 334] width 83 height 19
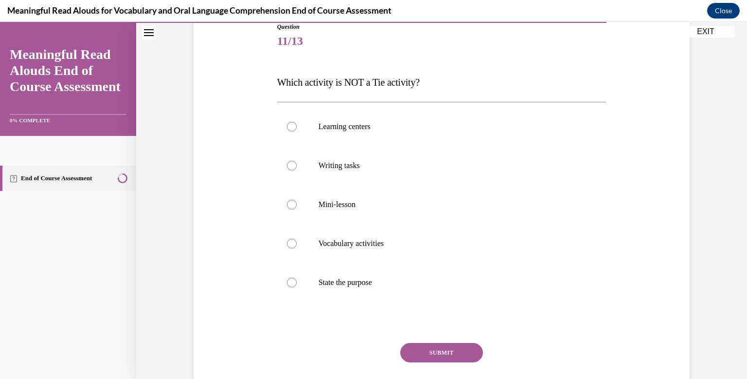
scroll to position [115, 0]
click at [371, 284] on p "State the purpose" at bounding box center [451, 280] width 264 height 10
click at [297, 284] on input "State the purpose" at bounding box center [292, 280] width 10 height 10
radio input "true"
click at [424, 351] on button "SUBMIT" at bounding box center [441, 350] width 83 height 19
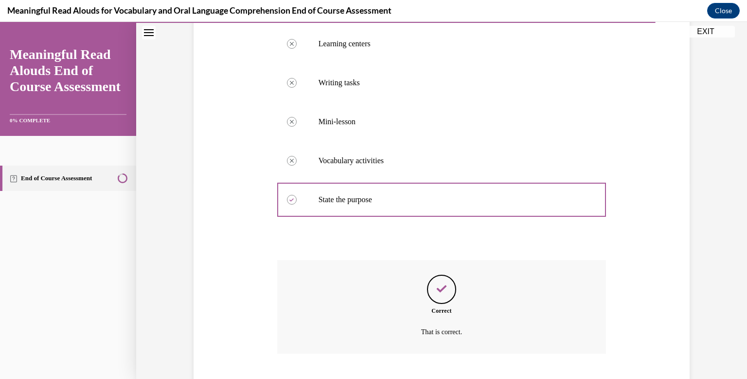
scroll to position [255, 0]
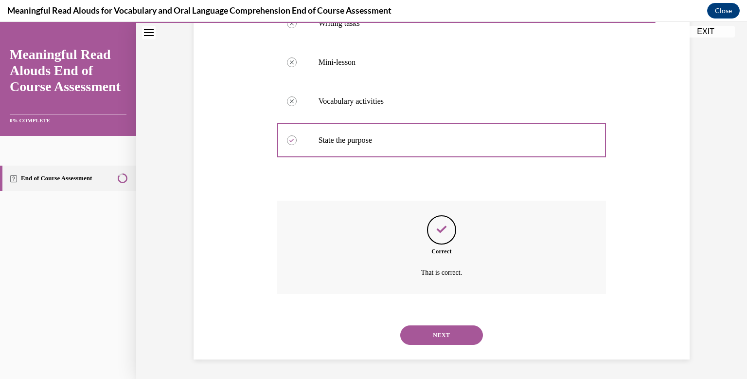
click at [443, 334] on button "NEXT" at bounding box center [441, 334] width 83 height 19
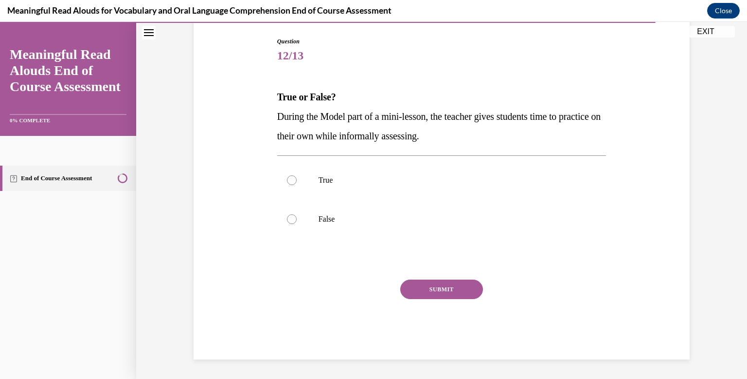
scroll to position [98, 0]
click at [382, 223] on p "False" at bounding box center [451, 219] width 264 height 10
click at [297, 223] on input "False" at bounding box center [292, 219] width 10 height 10
radio input "true"
click at [432, 281] on button "SUBMIT" at bounding box center [441, 288] width 83 height 19
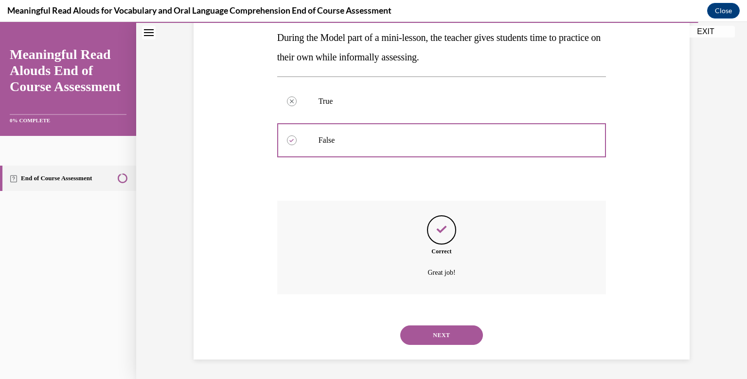
click at [440, 336] on button "NEXT" at bounding box center [441, 334] width 83 height 19
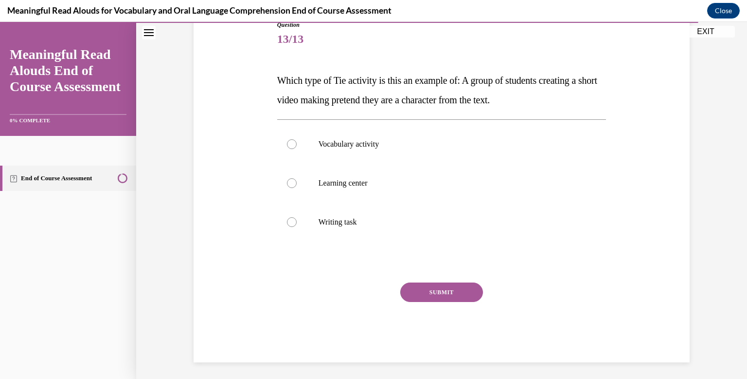
scroll to position [116, 0]
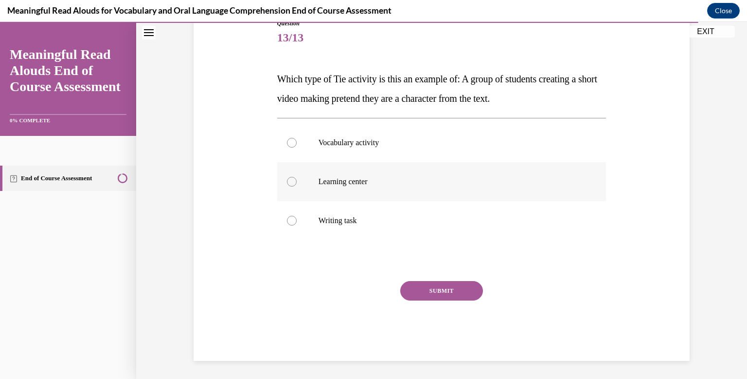
click at [345, 186] on label "Learning center" at bounding box center [441, 181] width 329 height 39
click at [297, 186] on input "Learning center" at bounding box center [292, 182] width 10 height 10
radio input "true"
click at [423, 290] on button "SUBMIT" at bounding box center [441, 290] width 83 height 19
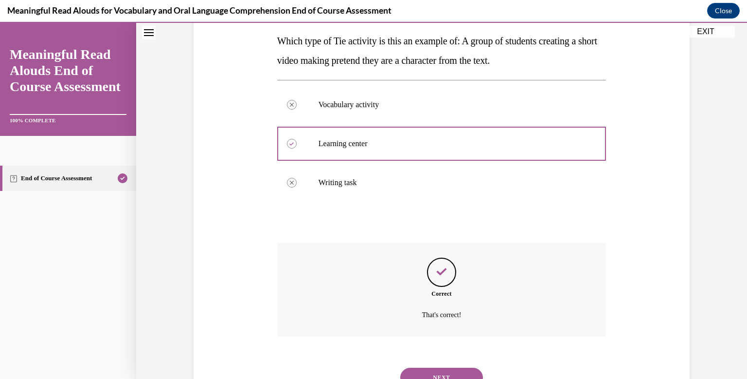
scroll to position [197, 0]
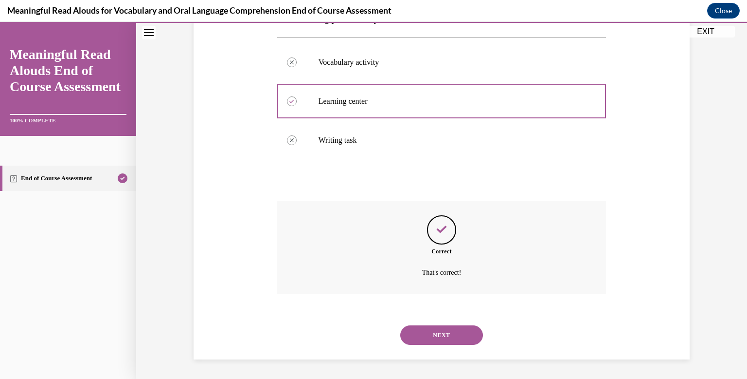
click at [443, 333] on button "NEXT" at bounding box center [441, 334] width 83 height 19
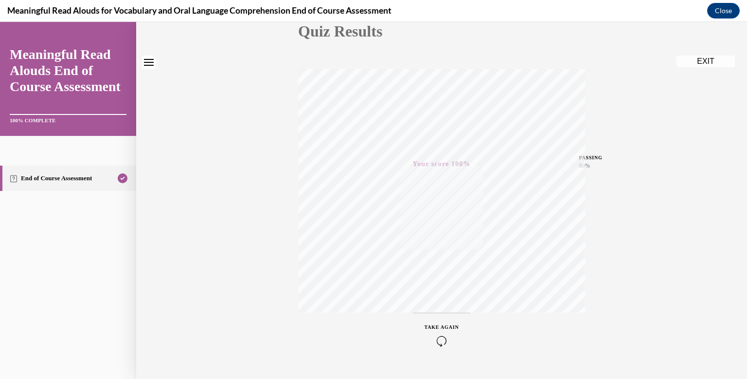
scroll to position [142, 0]
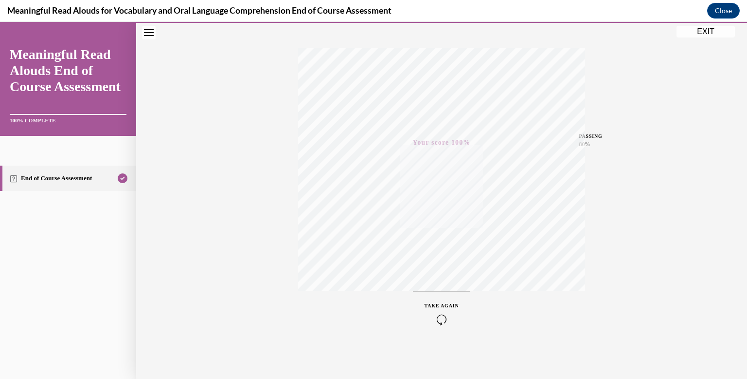
click at [712, 30] on button "EXIT" at bounding box center [706, 32] width 58 height 12
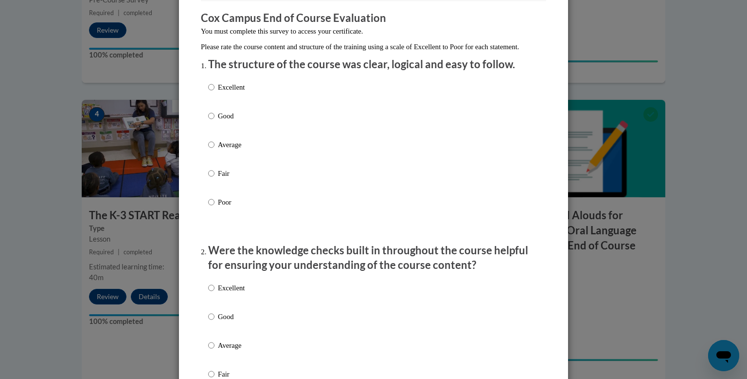
scroll to position [84, 0]
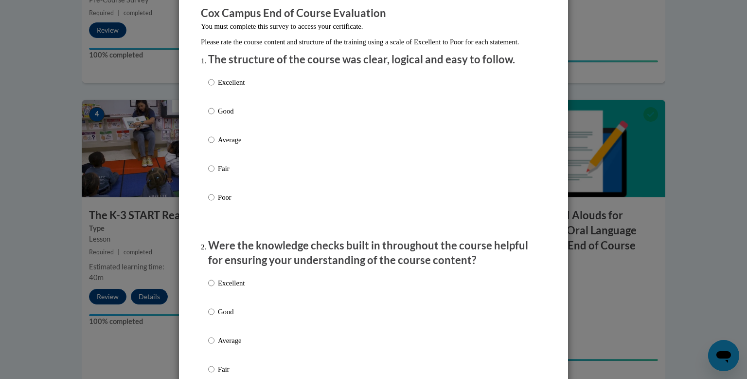
click at [233, 88] on p "Excellent" at bounding box center [231, 82] width 27 height 11
click at [215, 88] on input "Excellent" at bounding box center [211, 82] width 6 height 11
radio input "true"
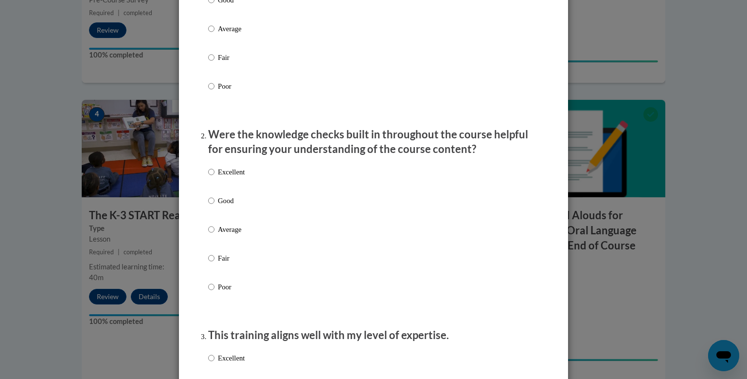
click at [241, 177] on p "Excellent" at bounding box center [231, 171] width 27 height 11
click at [215, 177] on input "Excellent" at bounding box center [211, 171] width 6 height 11
radio input "true"
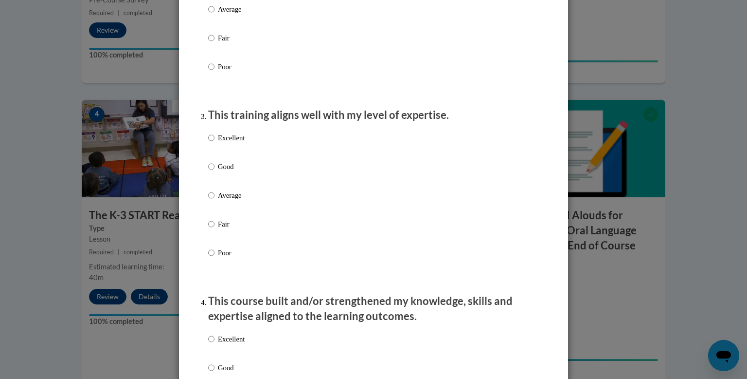
scroll to position [417, 0]
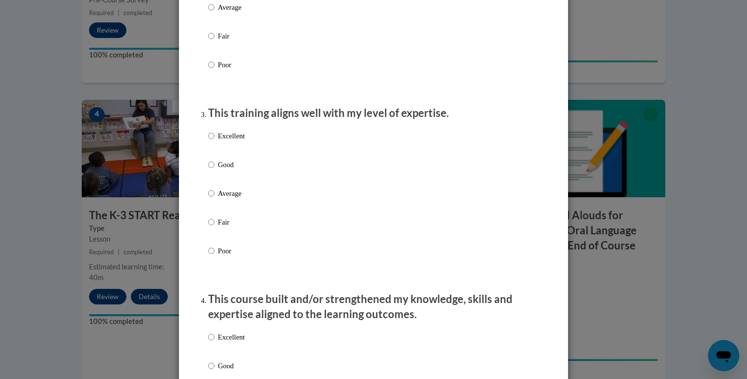
click at [219, 170] on p "Good" at bounding box center [231, 164] width 27 height 11
click at [215, 170] on input "Good" at bounding box center [211, 164] width 6 height 11
radio input "true"
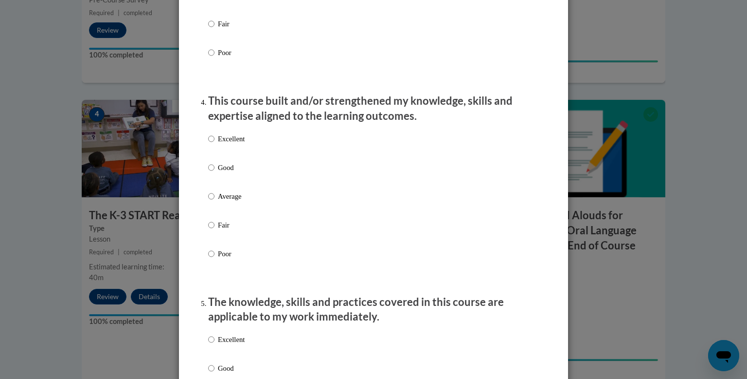
scroll to position [615, 0]
click at [225, 159] on label "Excellent" at bounding box center [226, 146] width 36 height 26
click at [215, 144] on input "Excellent" at bounding box center [211, 138] width 6 height 11
radio input "true"
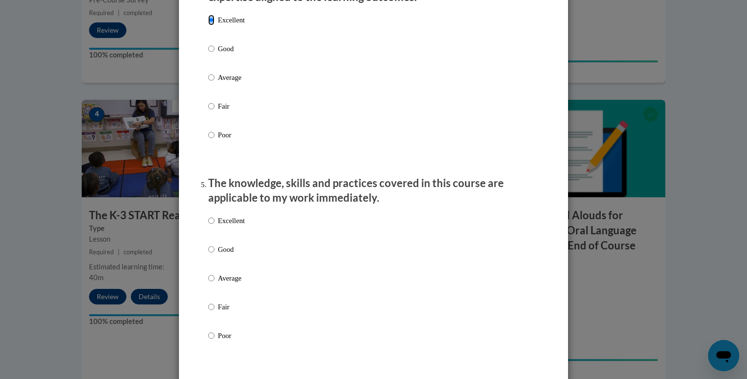
scroll to position [742, 0]
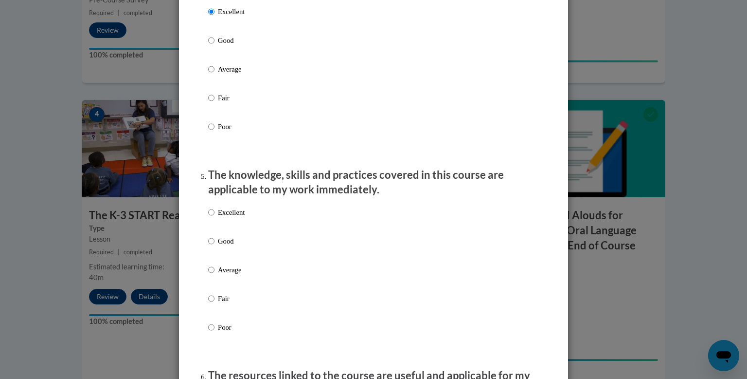
click at [219, 246] on p "Good" at bounding box center [231, 241] width 27 height 11
click at [215, 246] on input "Good" at bounding box center [211, 241] width 6 height 11
radio input "true"
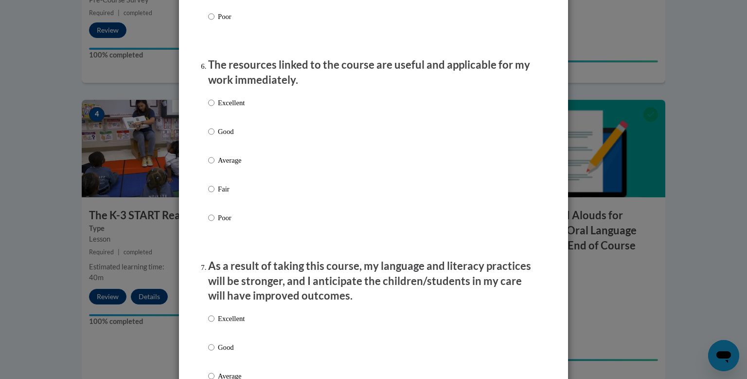
scroll to position [1049, 0]
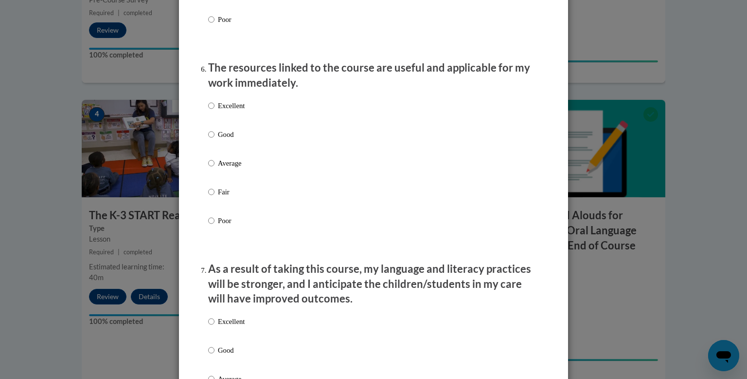
click at [227, 140] on p "Good" at bounding box center [231, 134] width 27 height 11
click at [215, 140] on input "Good" at bounding box center [211, 134] width 6 height 11
radio input "true"
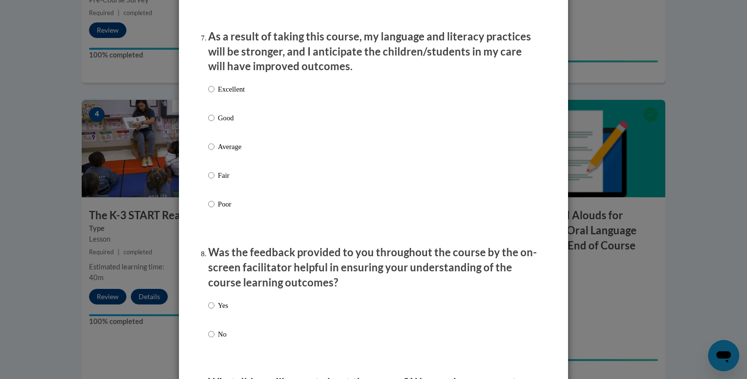
scroll to position [1259, 0]
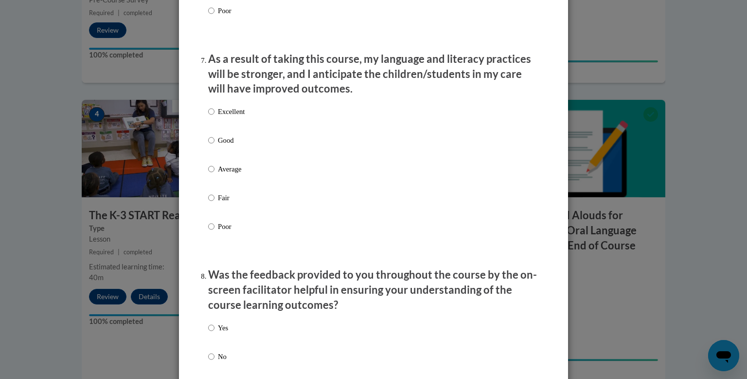
click at [225, 145] on p "Good" at bounding box center [231, 140] width 27 height 11
click at [215, 145] on input "Good" at bounding box center [211, 140] width 6 height 11
radio input "true"
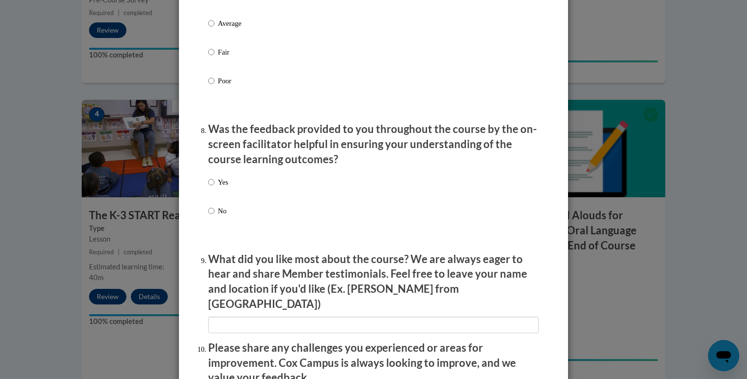
scroll to position [1428, 0]
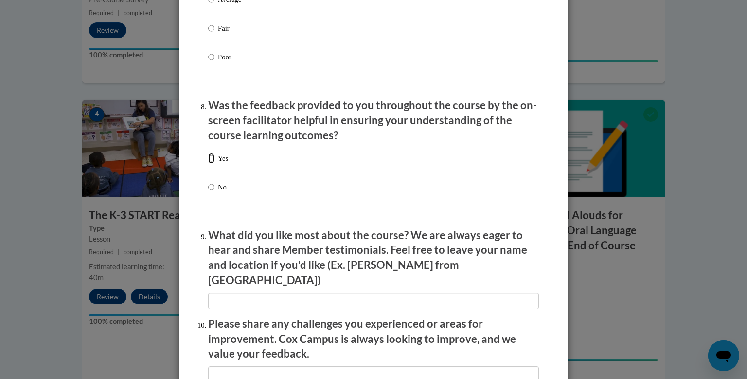
click at [212, 163] on input "Yes" at bounding box center [211, 158] width 6 height 11
radio input "true"
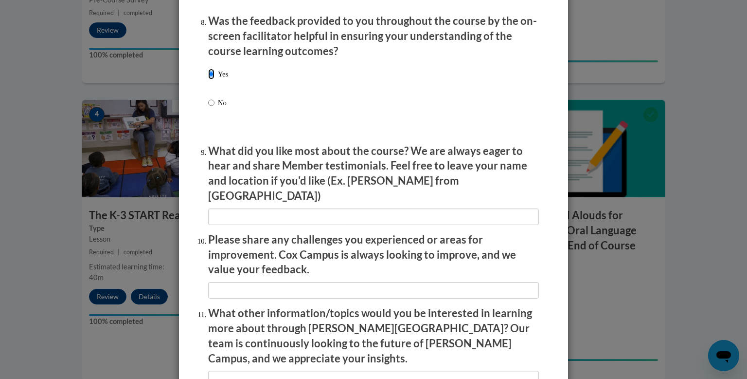
scroll to position [1517, 0]
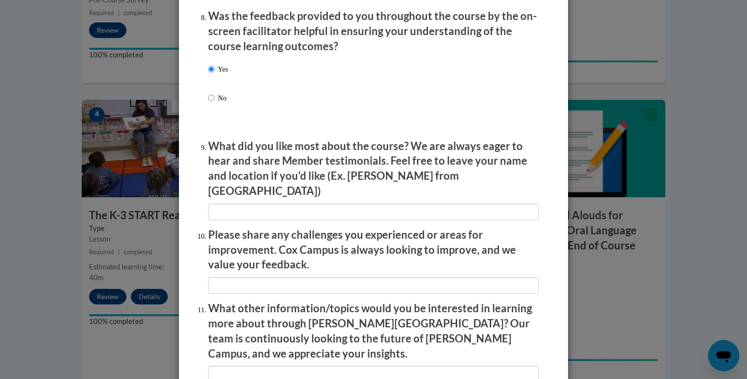
click at [297, 196] on li "What did you like most about the course? We are always eager to hear and share …" at bounding box center [373, 179] width 331 height 81
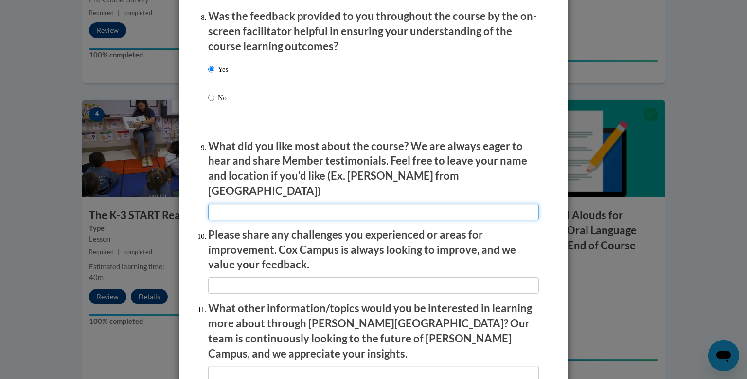
click at [293, 204] on input "textbox" at bounding box center [373, 211] width 331 height 17
type input "THe real teacher examples."
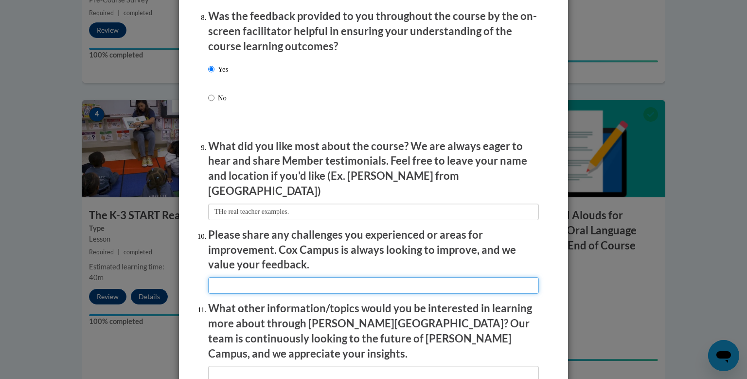
click at [268, 284] on input "textbox" at bounding box center [373, 285] width 331 height 17
type input "I"
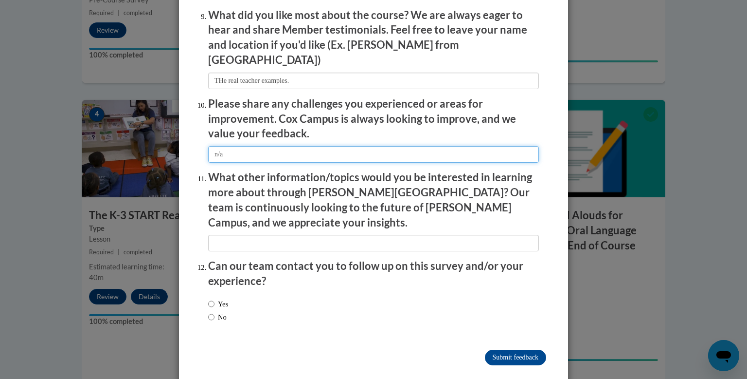
type input "n/a"
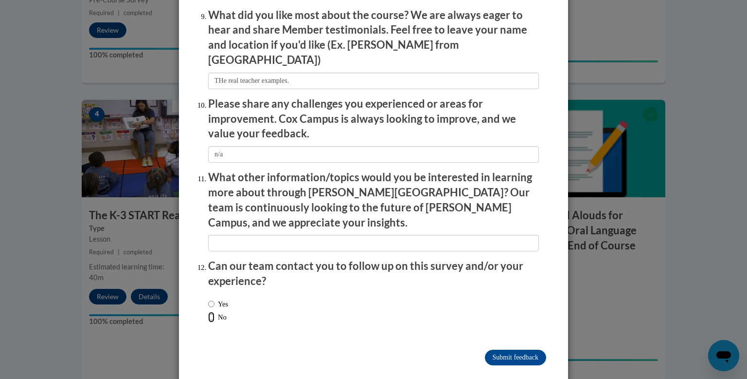
click at [210, 311] on input "No" at bounding box center [211, 316] width 6 height 11
radio input "true"
click at [513, 349] on div "Submit feedback" at bounding box center [373, 357] width 345 height 16
click at [511, 349] on input "Submit feedback" at bounding box center [515, 357] width 61 height 16
